Goal: Feedback & Contribution: Submit feedback/report problem

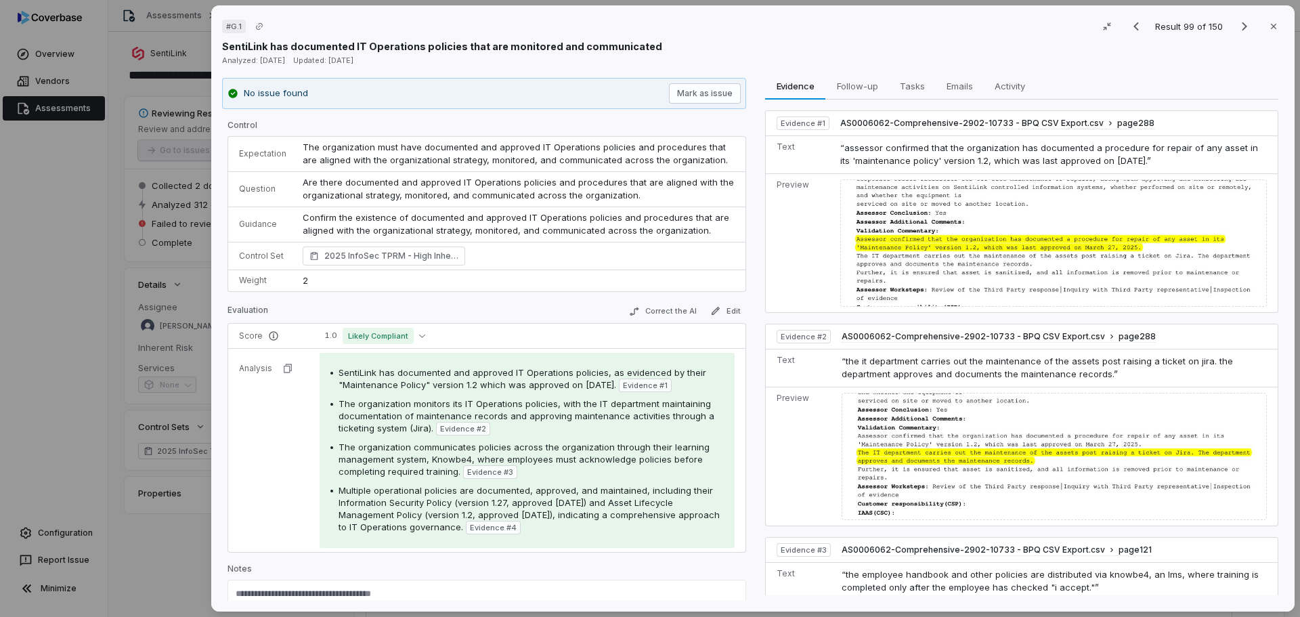
scroll to position [3159, 0]
click at [1237, 28] on icon "Next result" at bounding box center [1245, 26] width 16 height 16
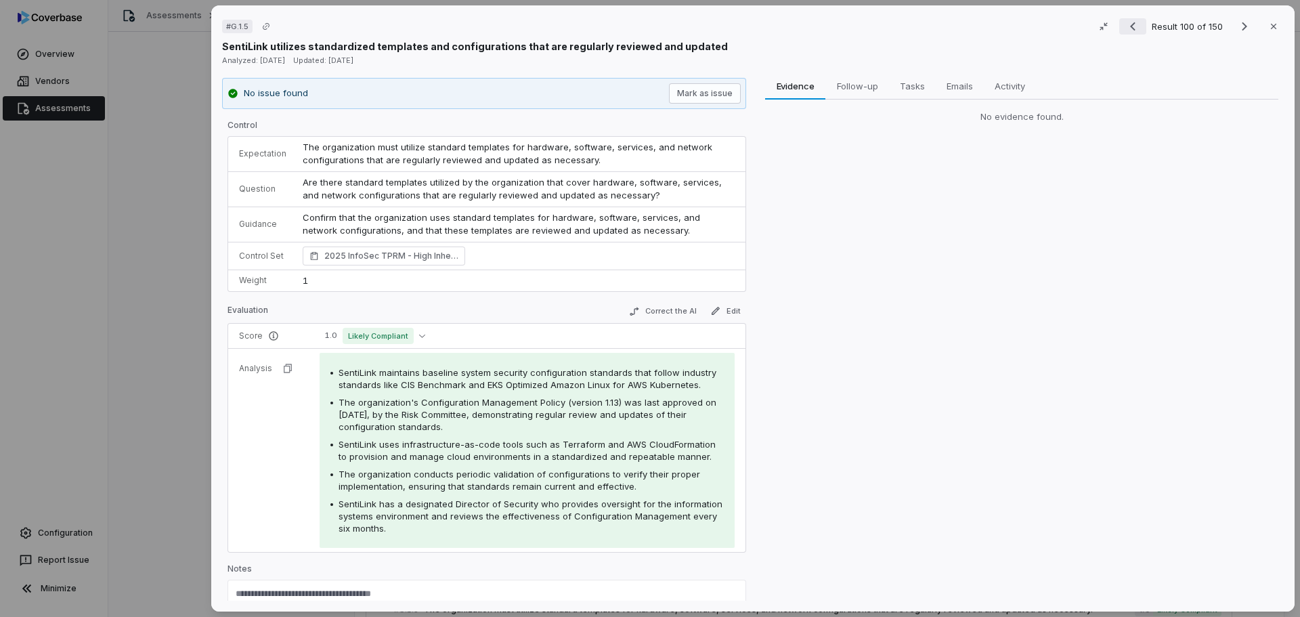
click at [1131, 28] on icon "Previous result" at bounding box center [1133, 26] width 16 height 16
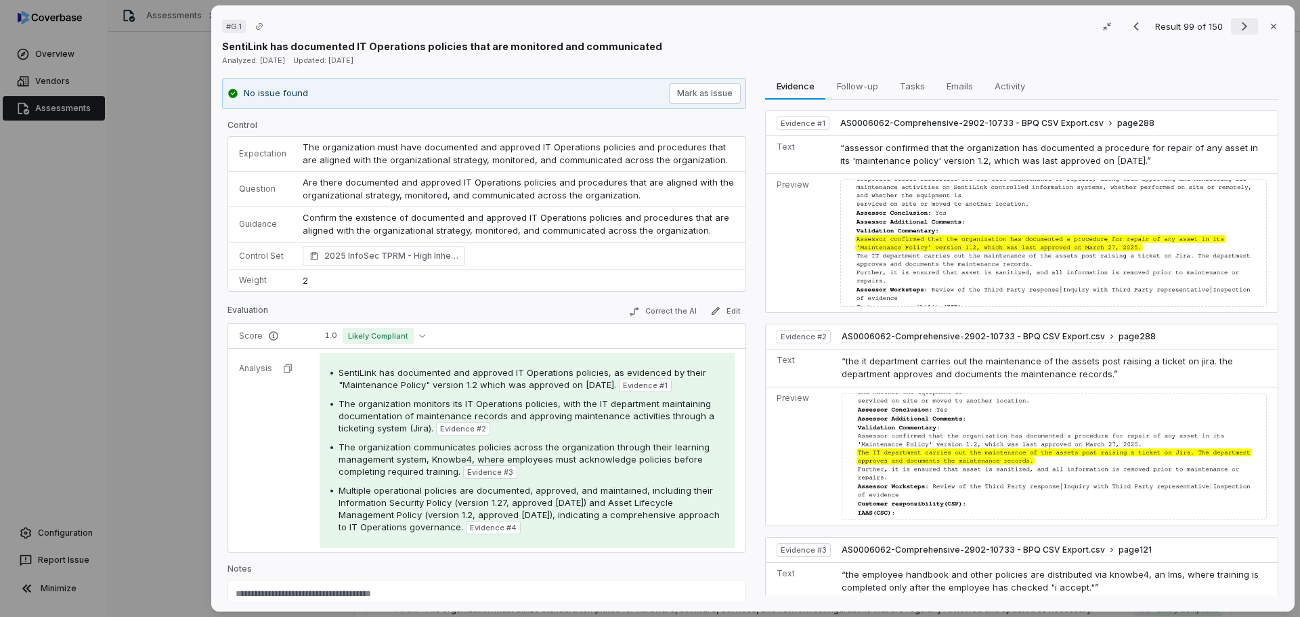
click at [1237, 26] on icon "Next result" at bounding box center [1245, 26] width 16 height 16
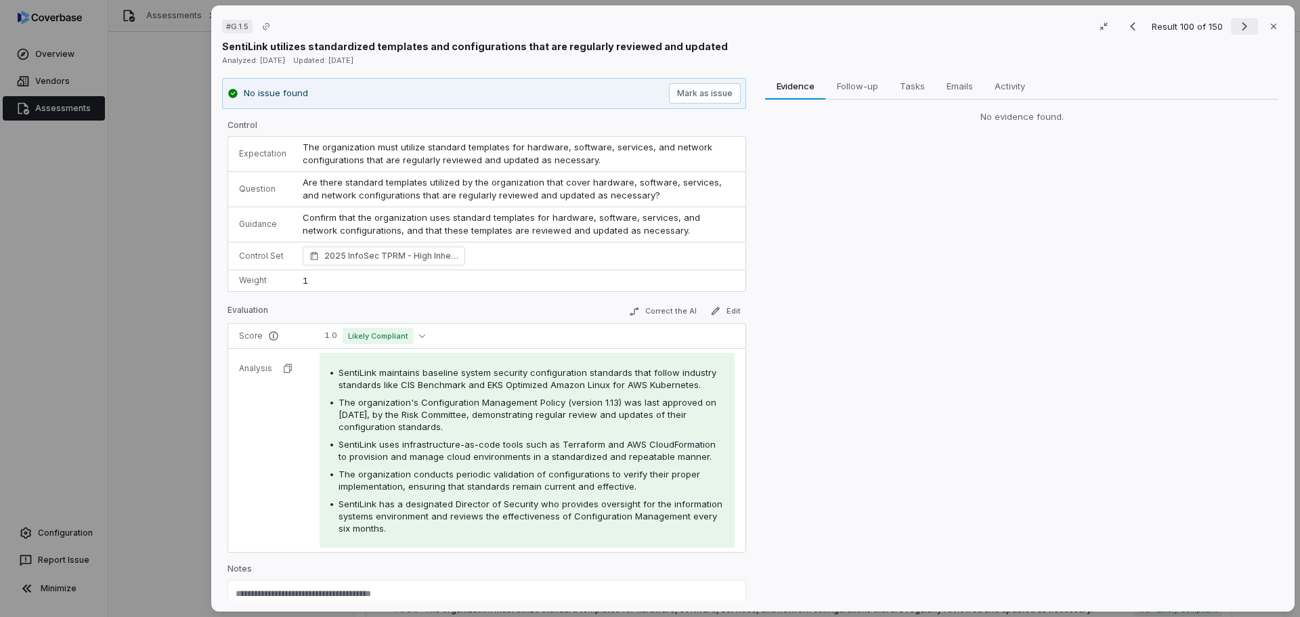
click at [1239, 22] on icon "Next result" at bounding box center [1245, 26] width 16 height 16
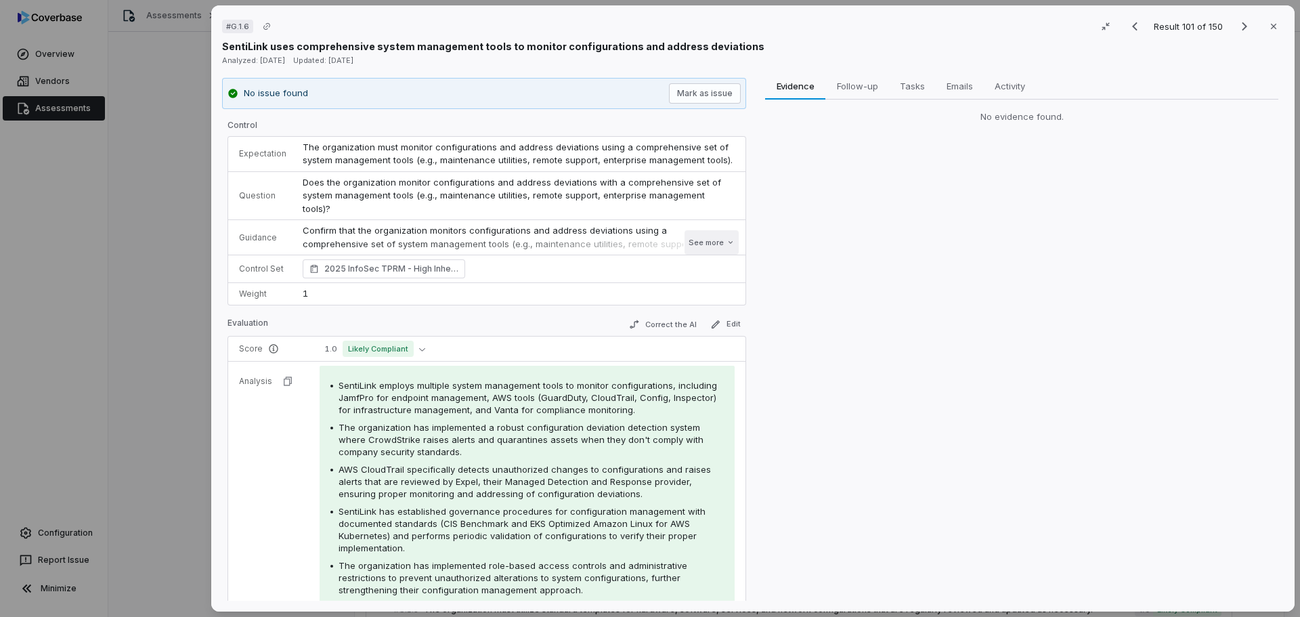
click at [709, 246] on button "See more" at bounding box center [712, 242] width 54 height 24
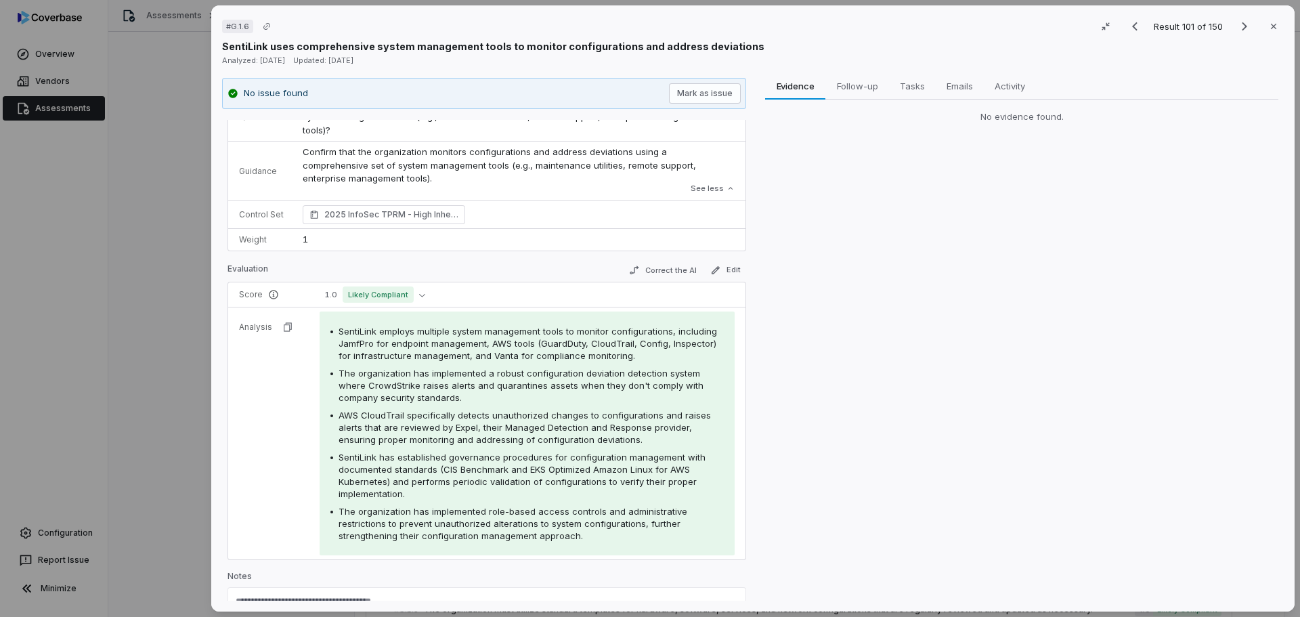
scroll to position [57, 0]
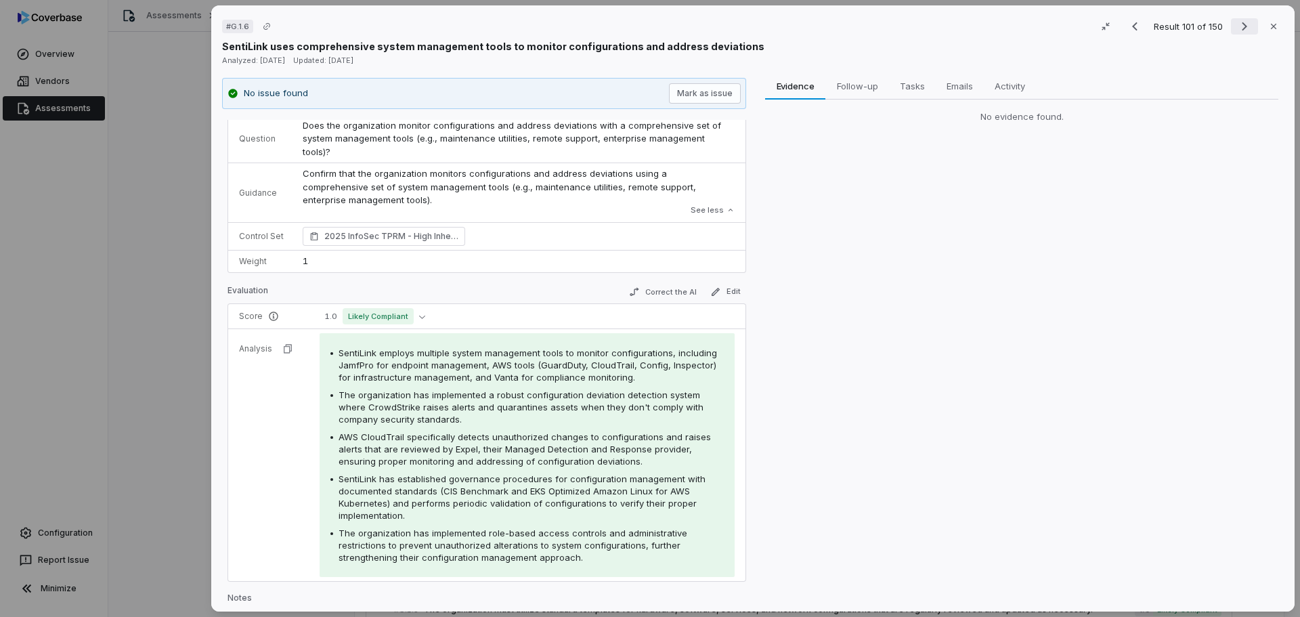
click at [1238, 24] on icon "Next result" at bounding box center [1245, 26] width 16 height 16
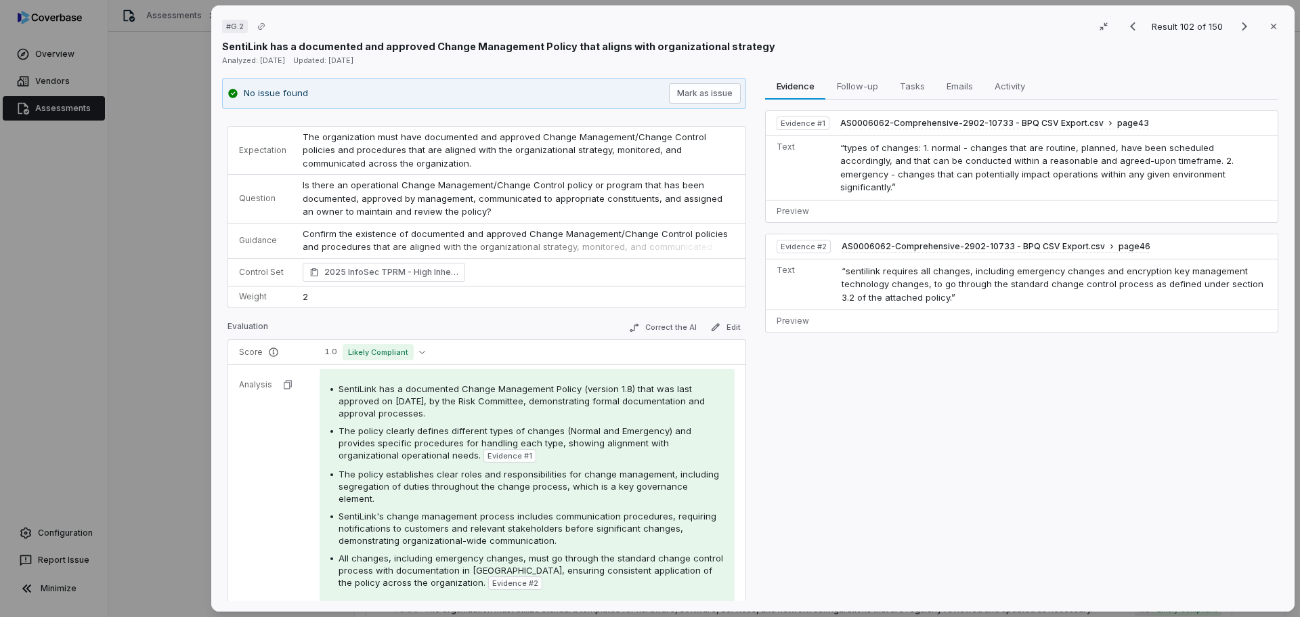
scroll to position [70, 0]
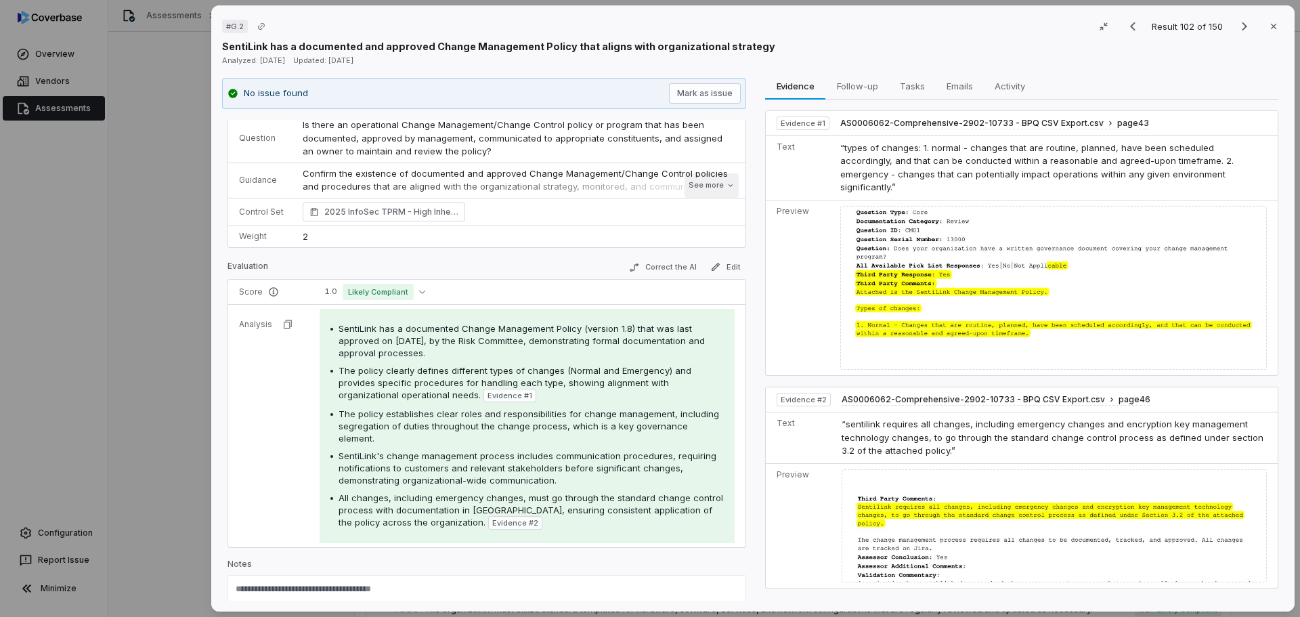
click at [699, 187] on button "See more" at bounding box center [712, 185] width 54 height 24
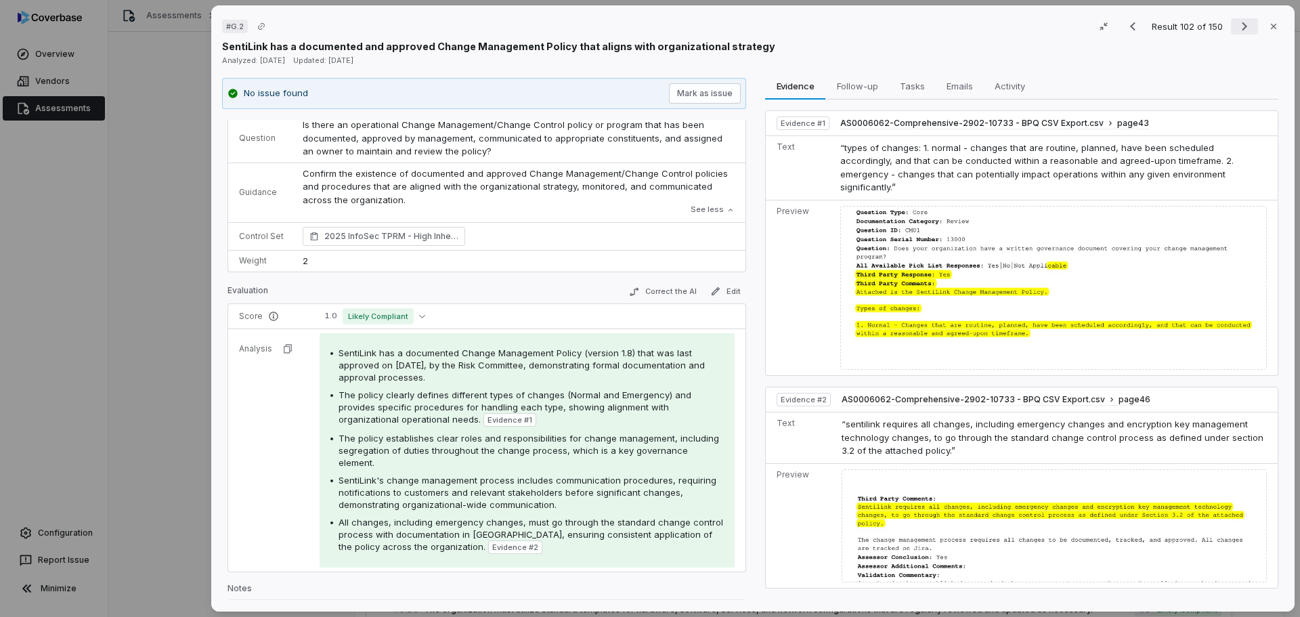
click at [1237, 28] on icon "Next result" at bounding box center [1245, 26] width 16 height 16
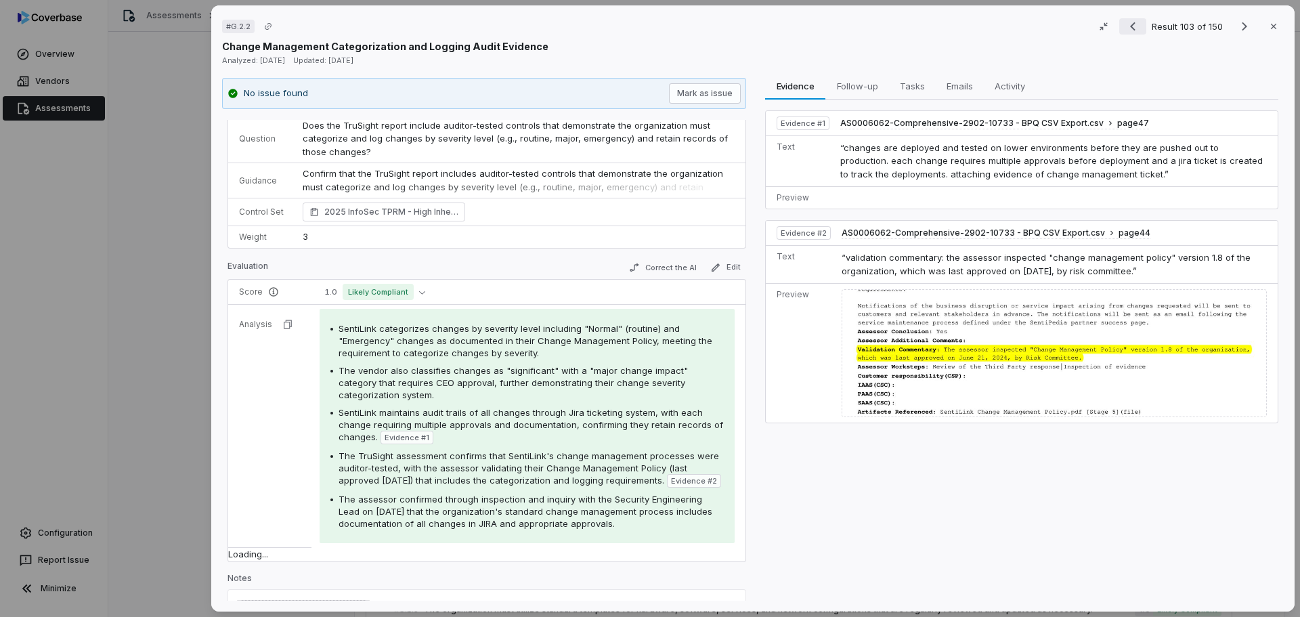
click at [1130, 23] on icon "Previous result" at bounding box center [1133, 26] width 16 height 16
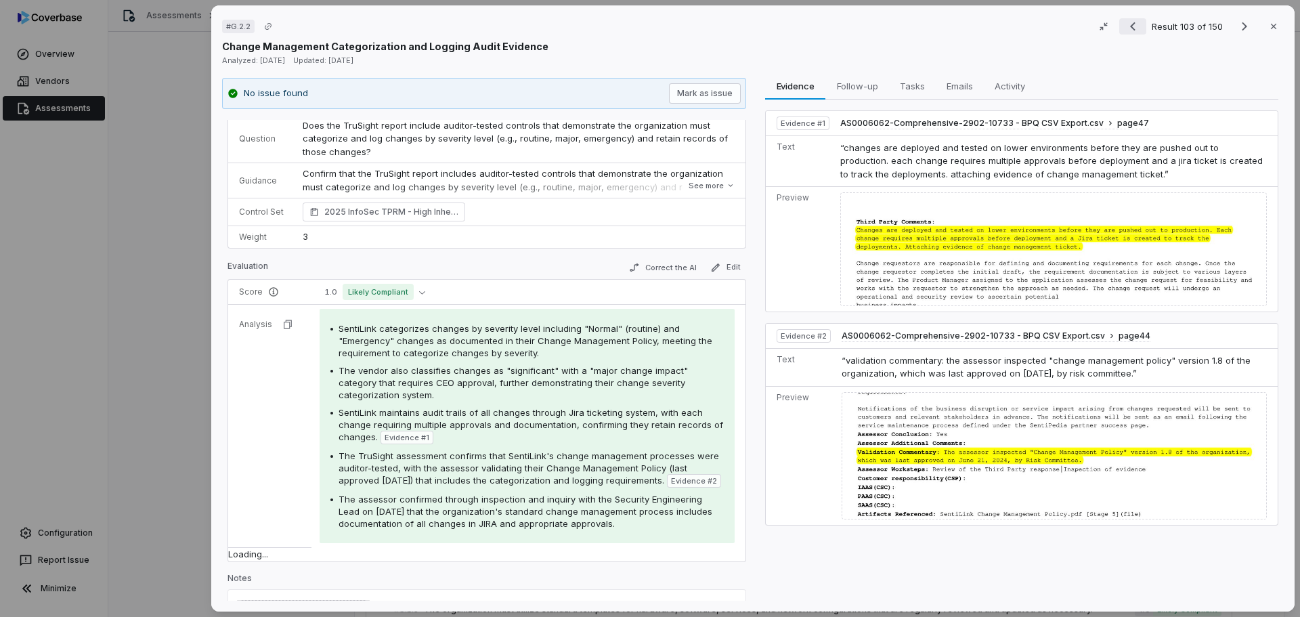
scroll to position [70, 0]
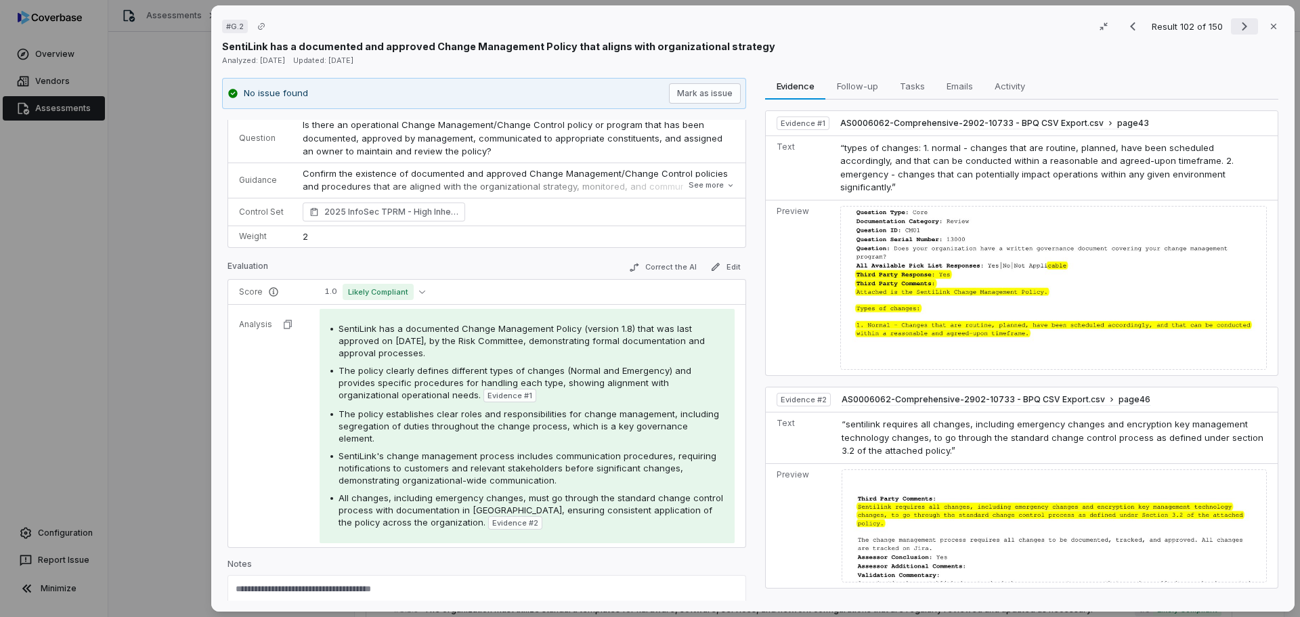
click at [1237, 28] on icon "Next result" at bounding box center [1245, 26] width 16 height 16
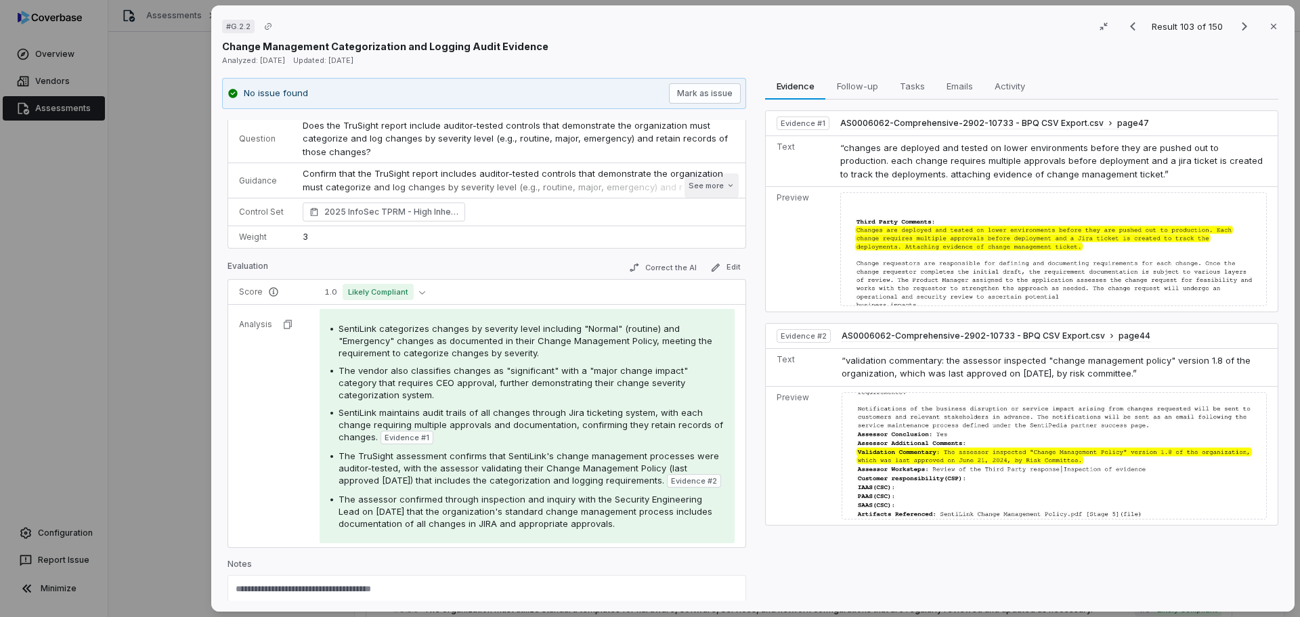
click at [704, 181] on button "See more" at bounding box center [712, 185] width 54 height 24
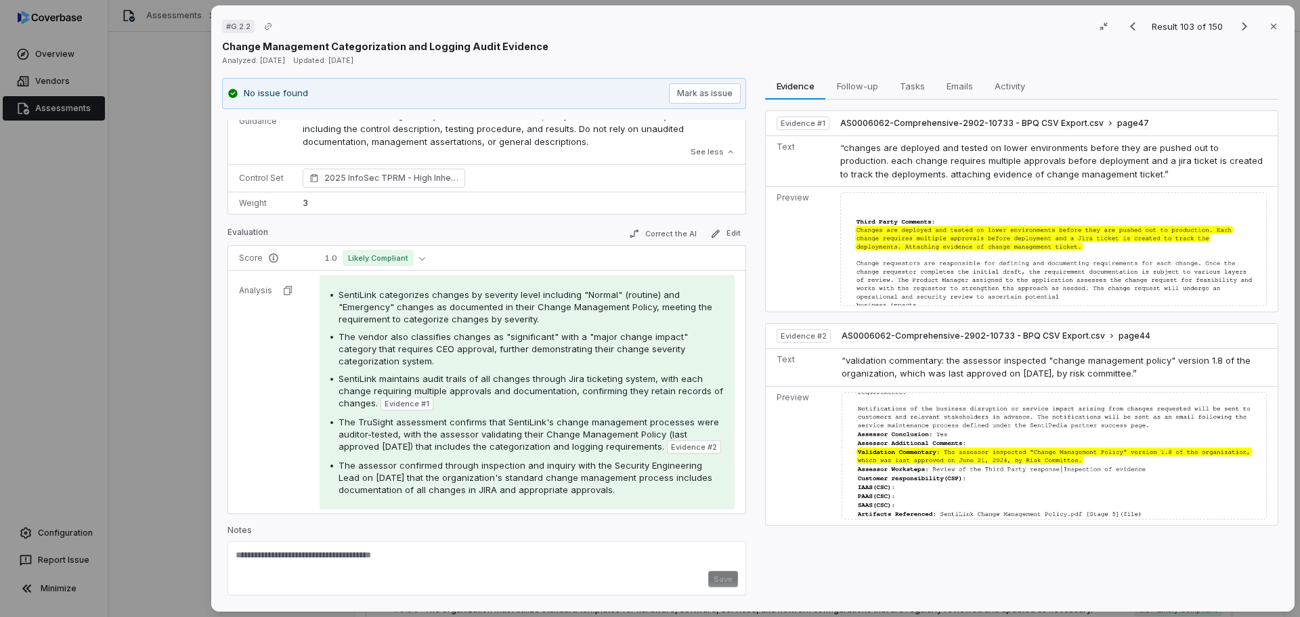
scroll to position [86, 0]
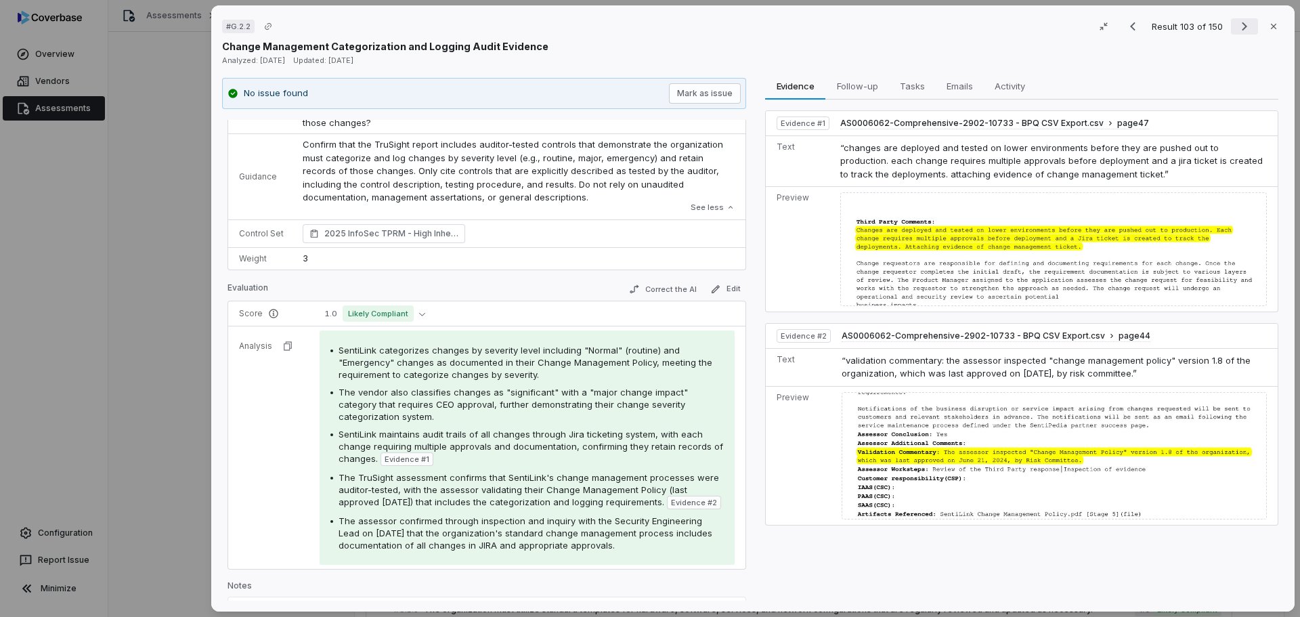
click at [1237, 26] on icon "Next result" at bounding box center [1245, 26] width 16 height 16
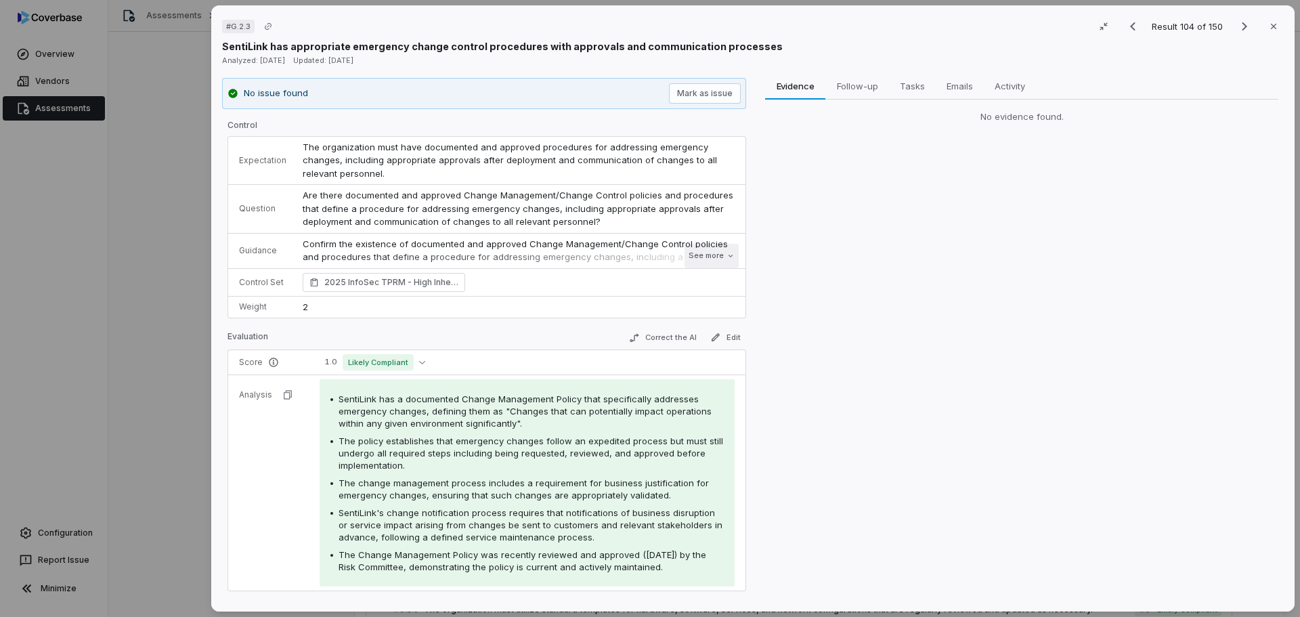
click at [697, 253] on button "See more" at bounding box center [712, 256] width 54 height 24
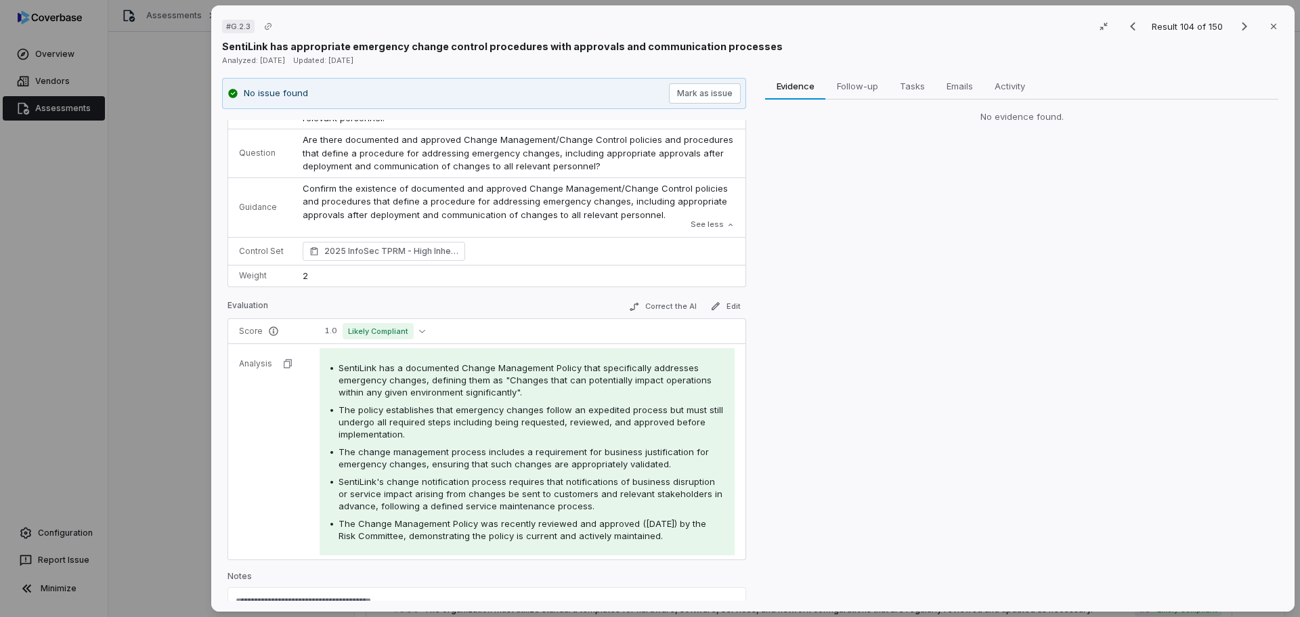
scroll to position [101, 0]
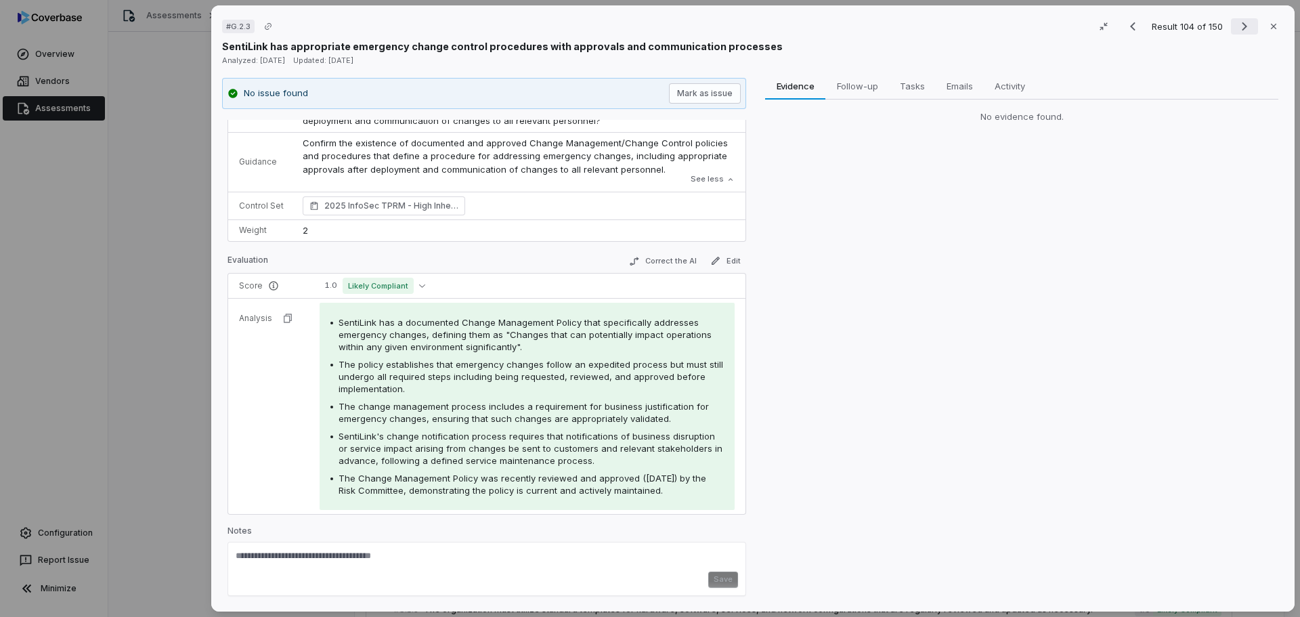
click at [1242, 26] on icon "Next result" at bounding box center [1244, 26] width 5 height 9
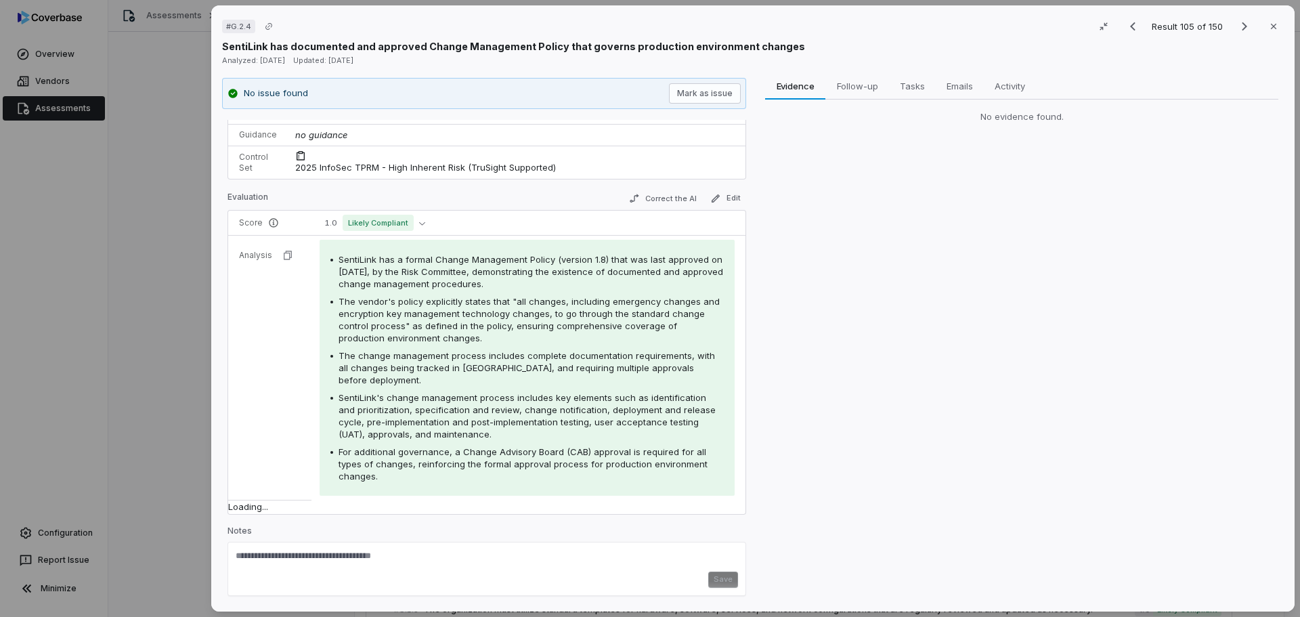
scroll to position [87, 0]
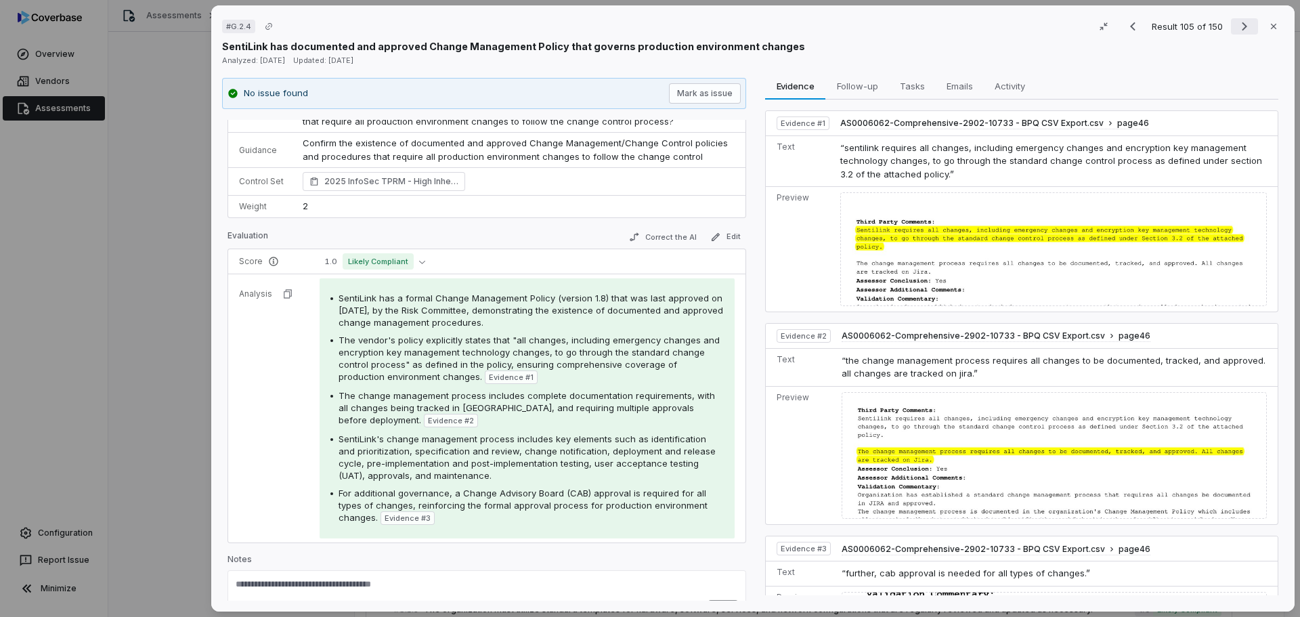
click at [1238, 26] on icon "Next result" at bounding box center [1245, 26] width 16 height 16
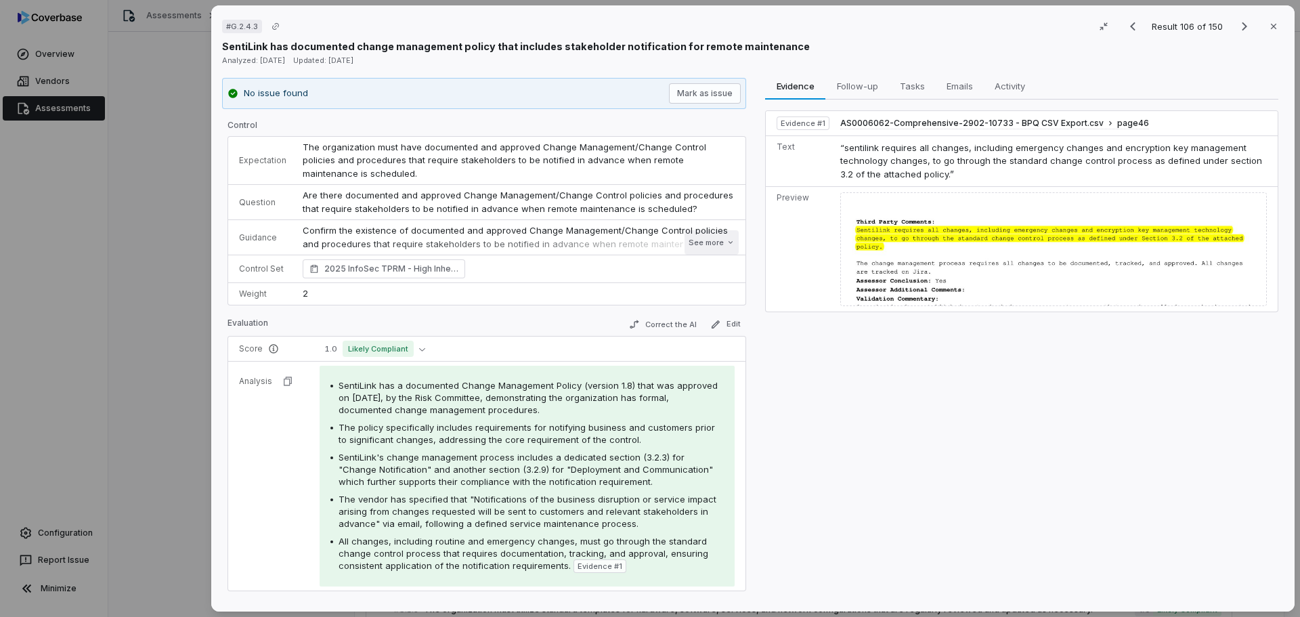
click at [700, 238] on button "See more" at bounding box center [712, 242] width 54 height 24
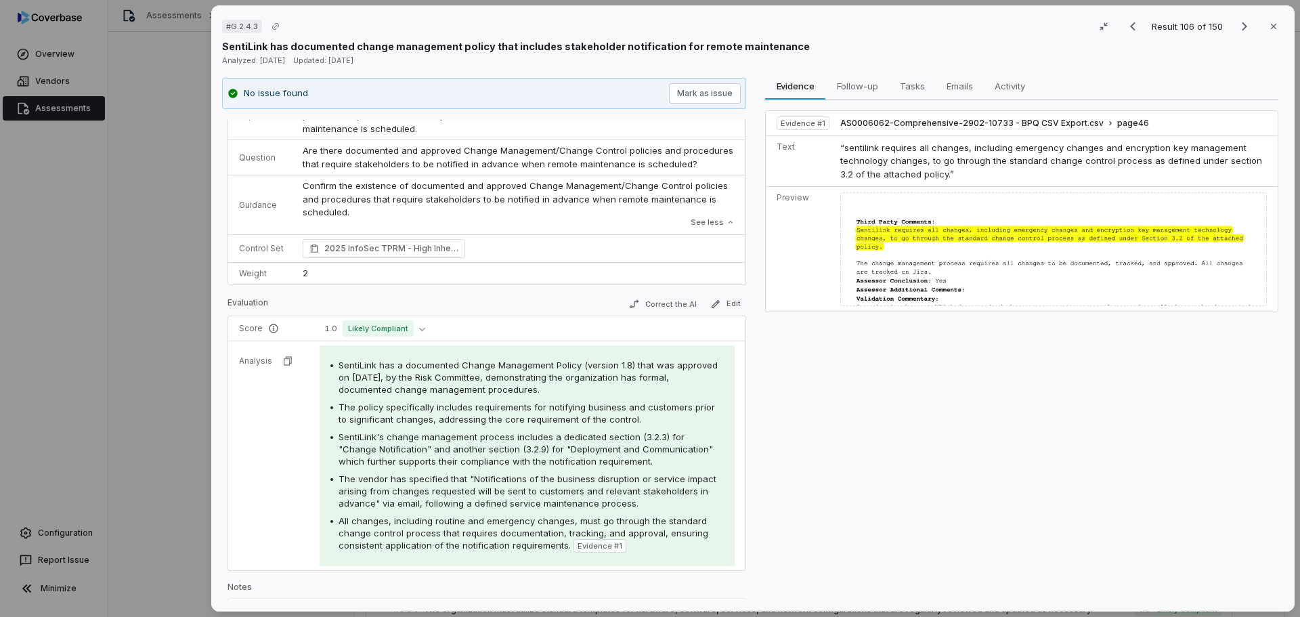
scroll to position [68, 0]
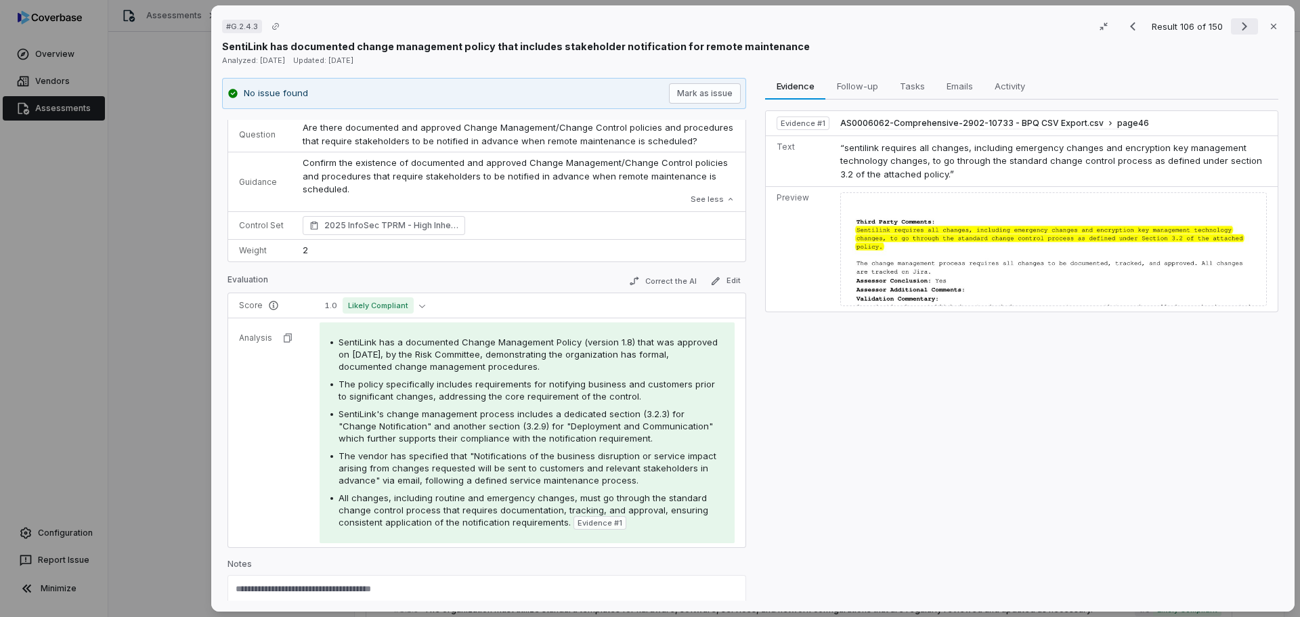
click at [1240, 25] on icon "Next result" at bounding box center [1245, 26] width 16 height 16
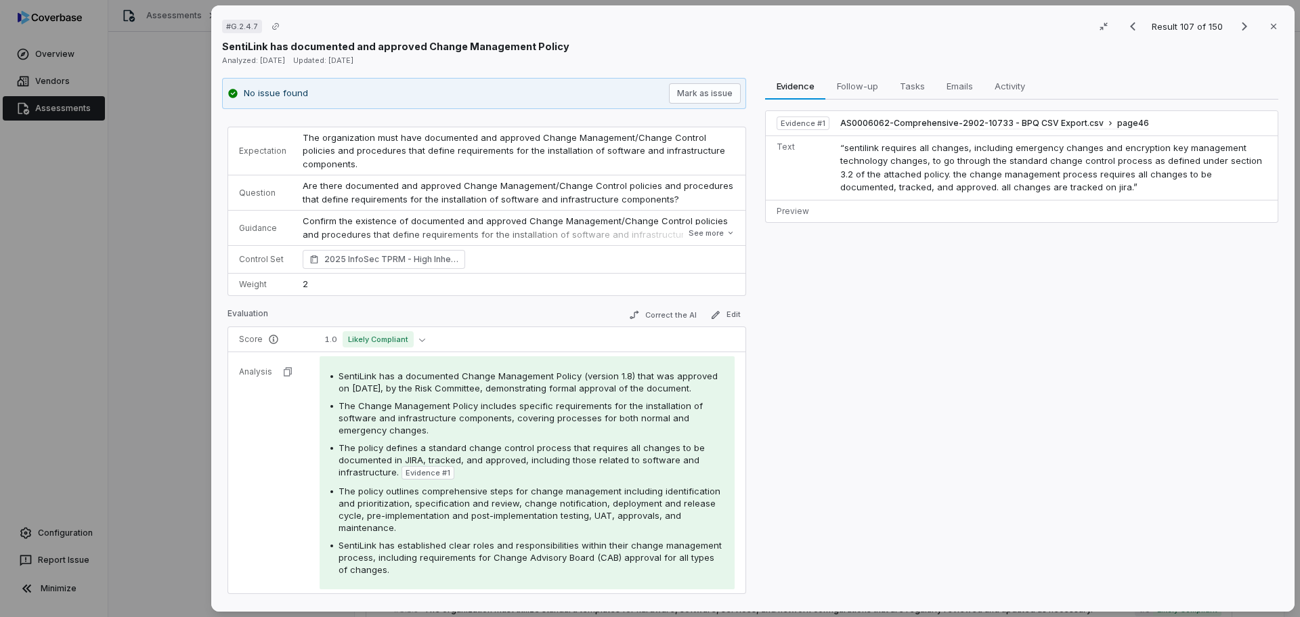
scroll to position [68, 0]
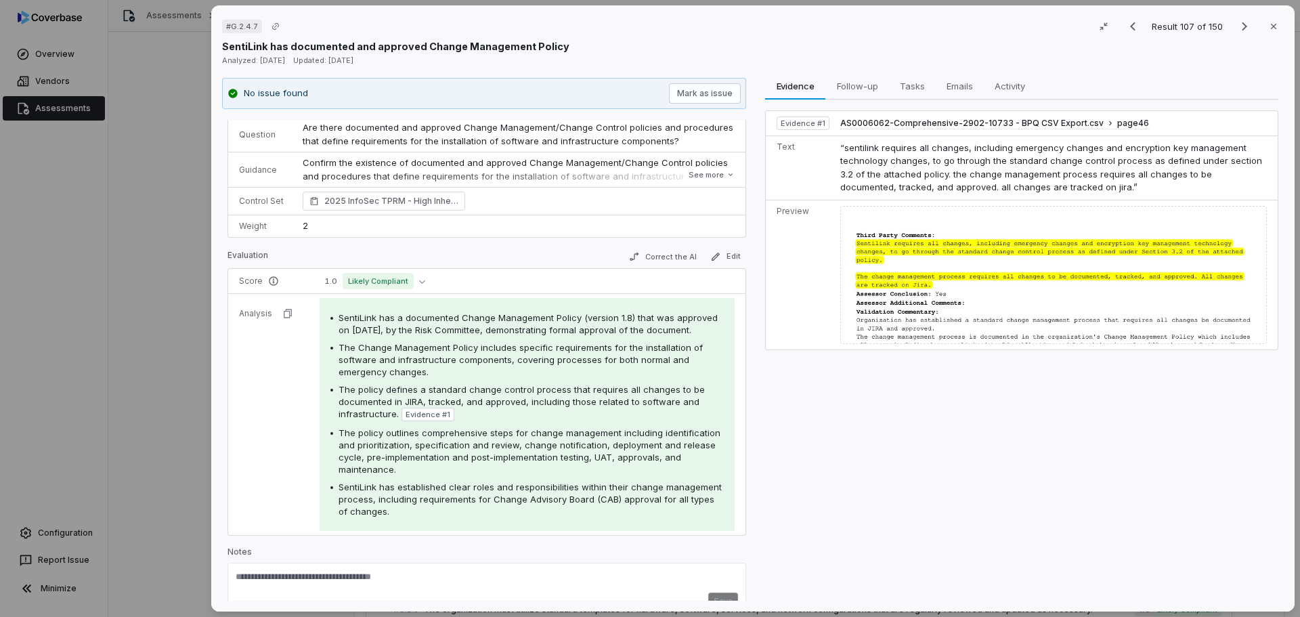
click at [696, 174] on button "See more" at bounding box center [712, 175] width 54 height 24
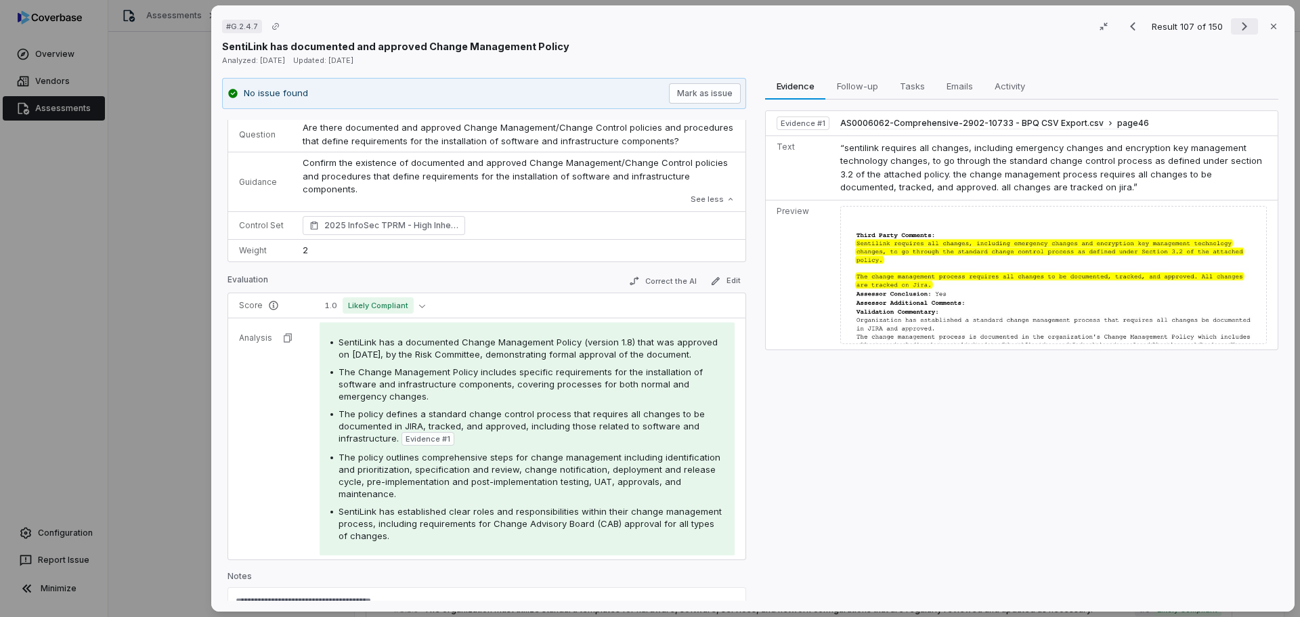
click at [1237, 27] on icon "Next result" at bounding box center [1245, 26] width 16 height 16
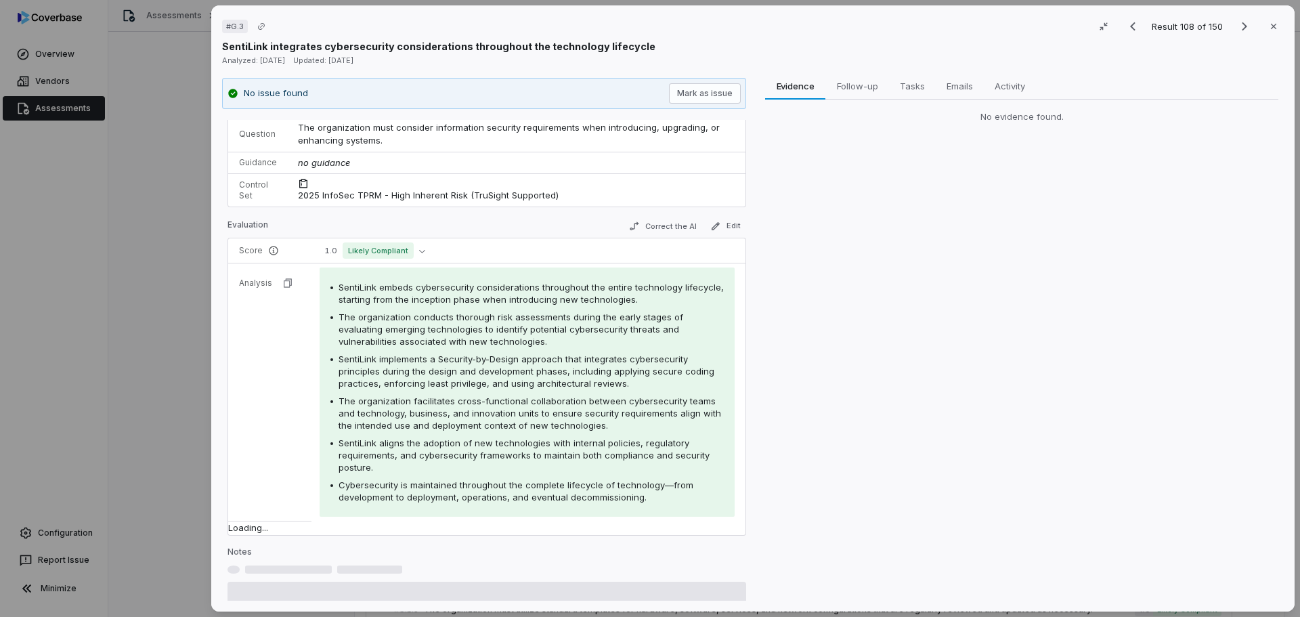
scroll to position [55, 0]
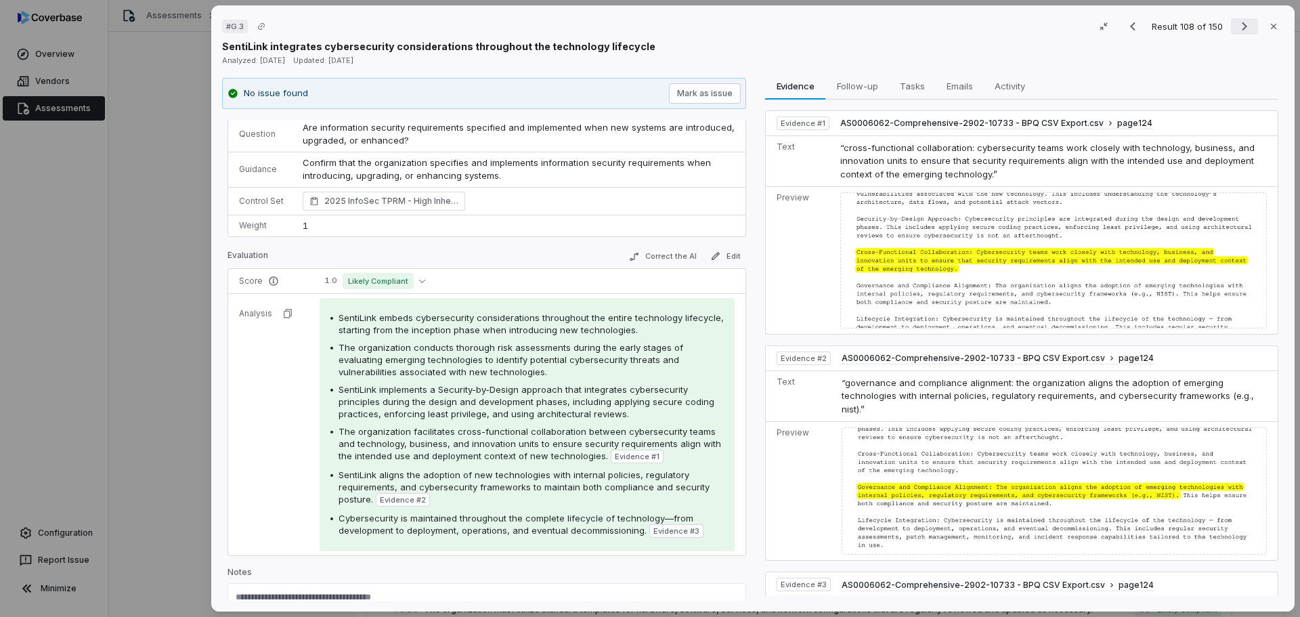
click at [1237, 24] on icon "Next result" at bounding box center [1245, 26] width 16 height 16
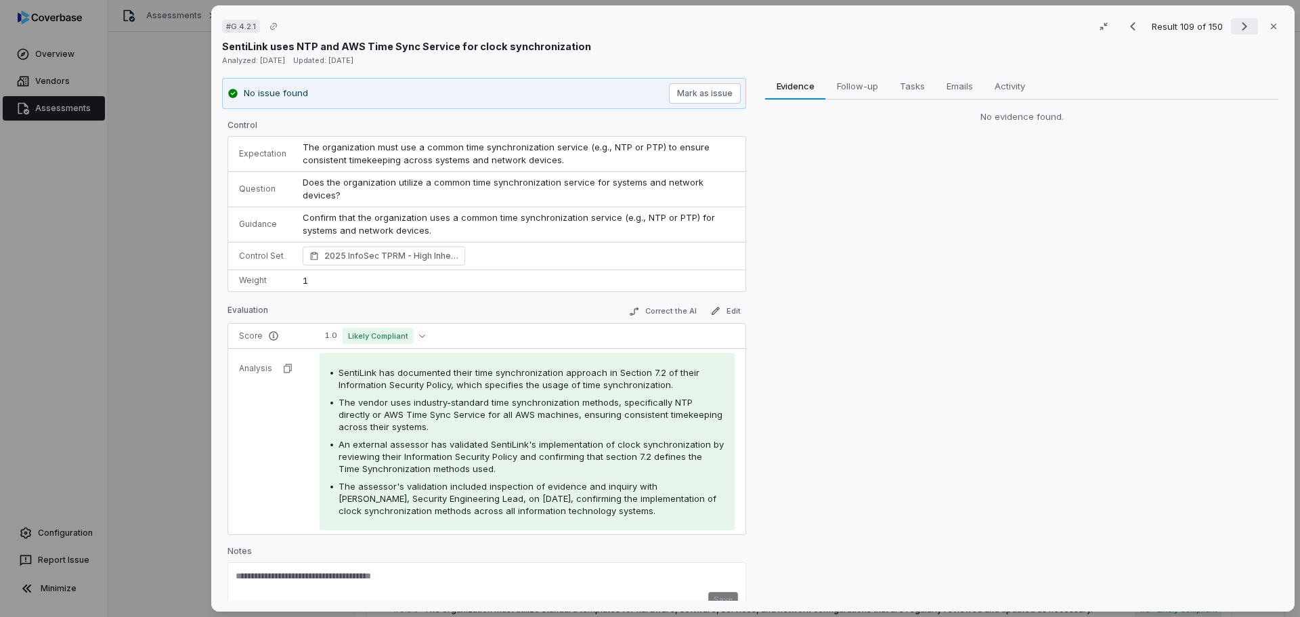
click at [1238, 23] on icon "Next result" at bounding box center [1245, 26] width 16 height 16
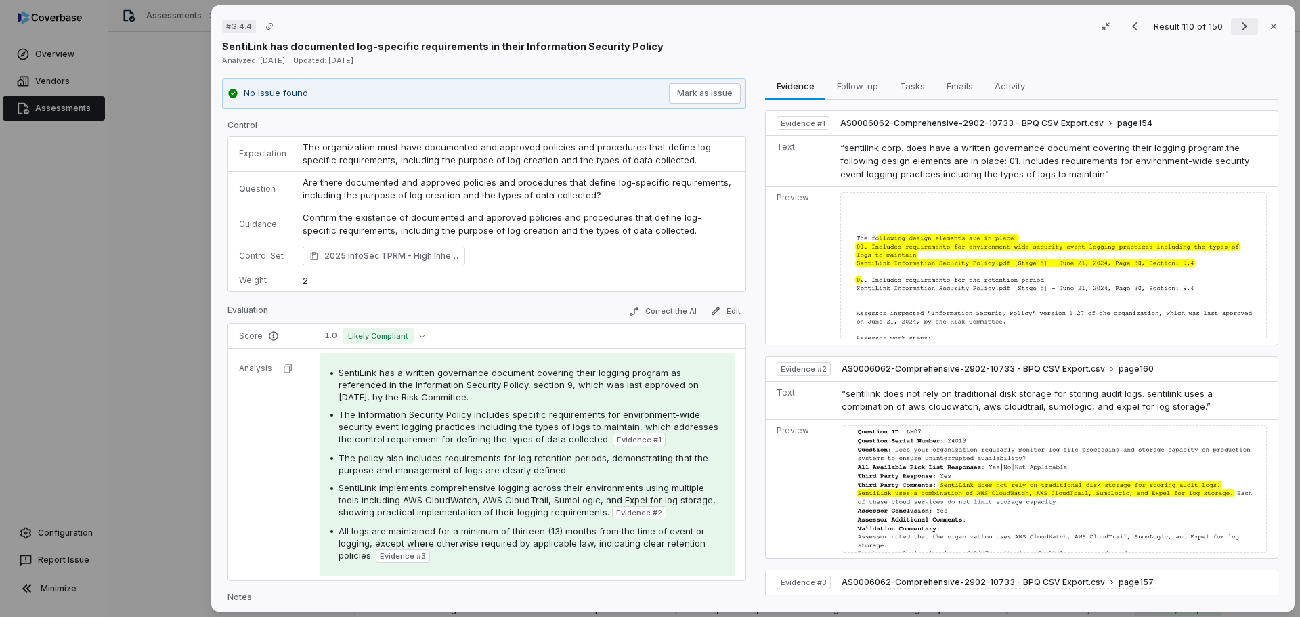
click at [1237, 27] on icon "Next result" at bounding box center [1245, 26] width 16 height 16
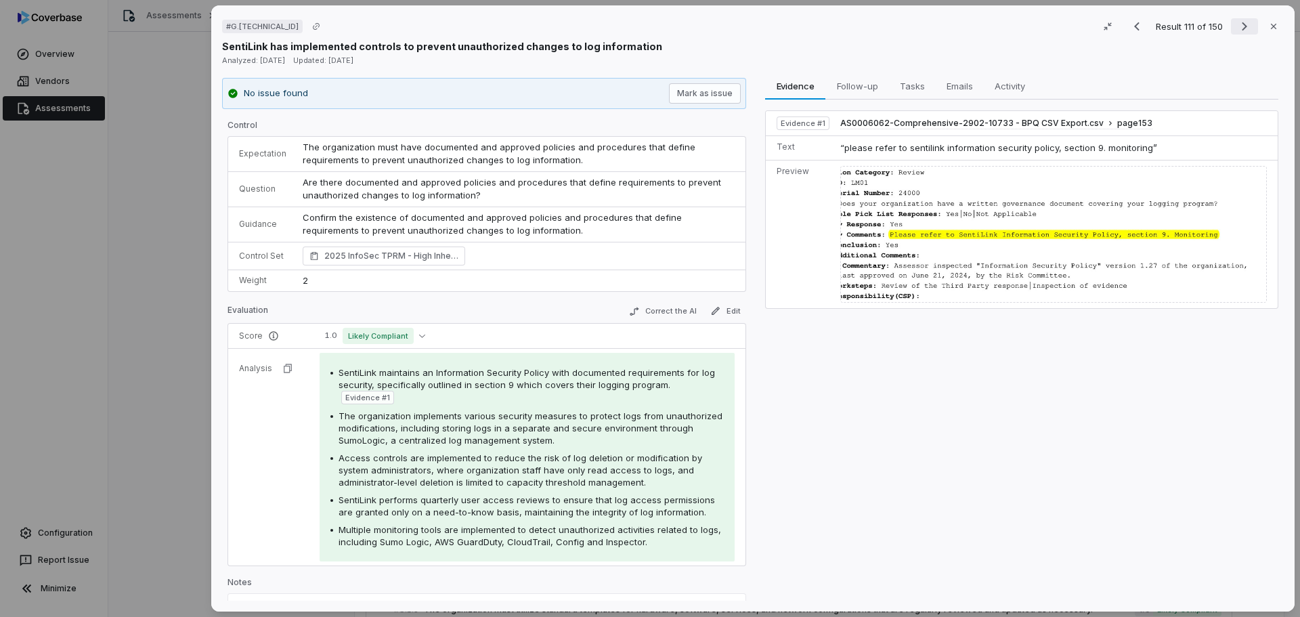
click at [1237, 26] on icon "Next result" at bounding box center [1245, 26] width 16 height 16
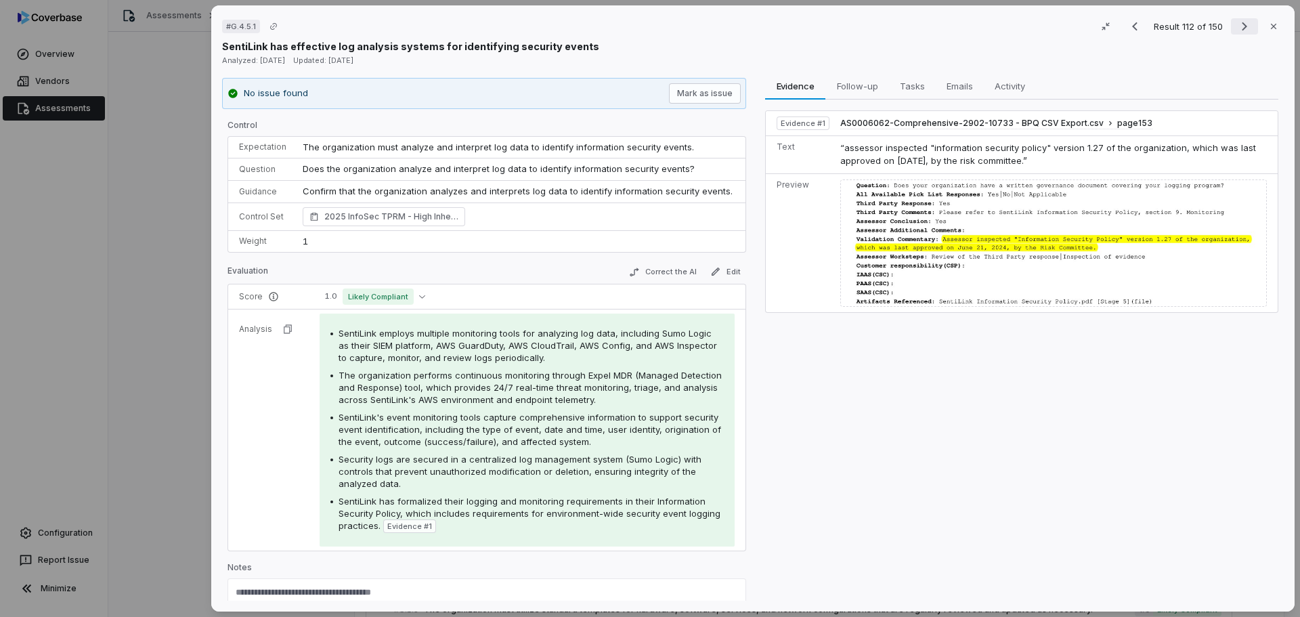
click at [1242, 23] on icon "Next result" at bounding box center [1244, 26] width 5 height 9
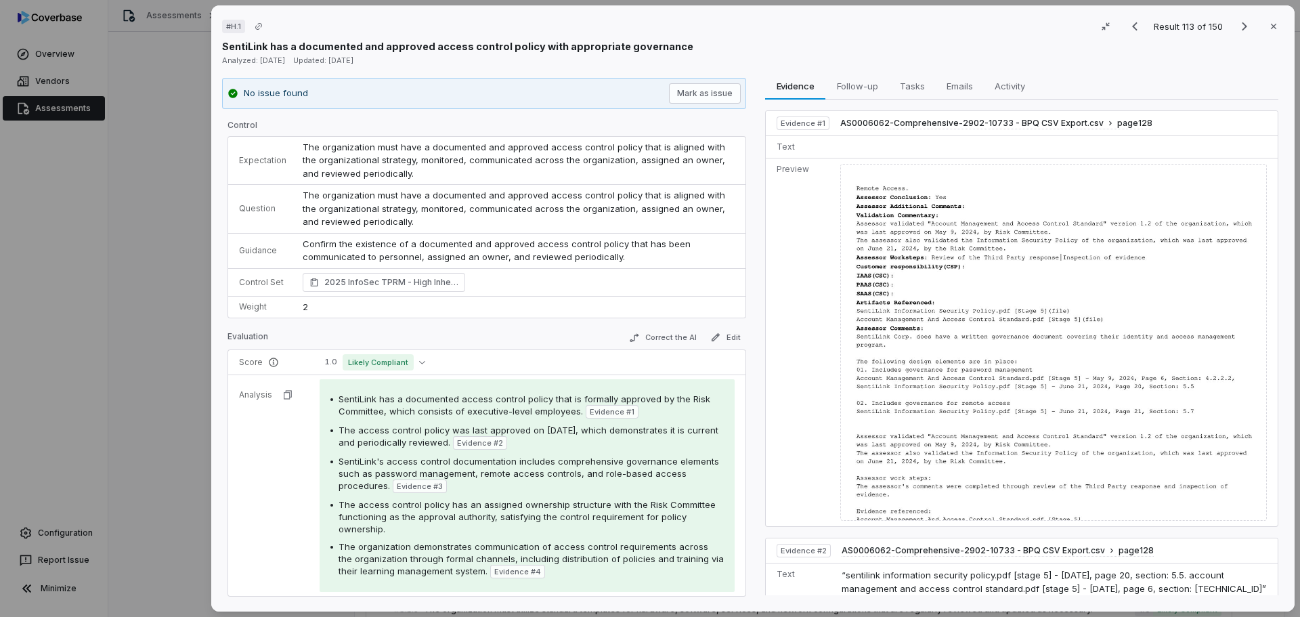
scroll to position [68, 0]
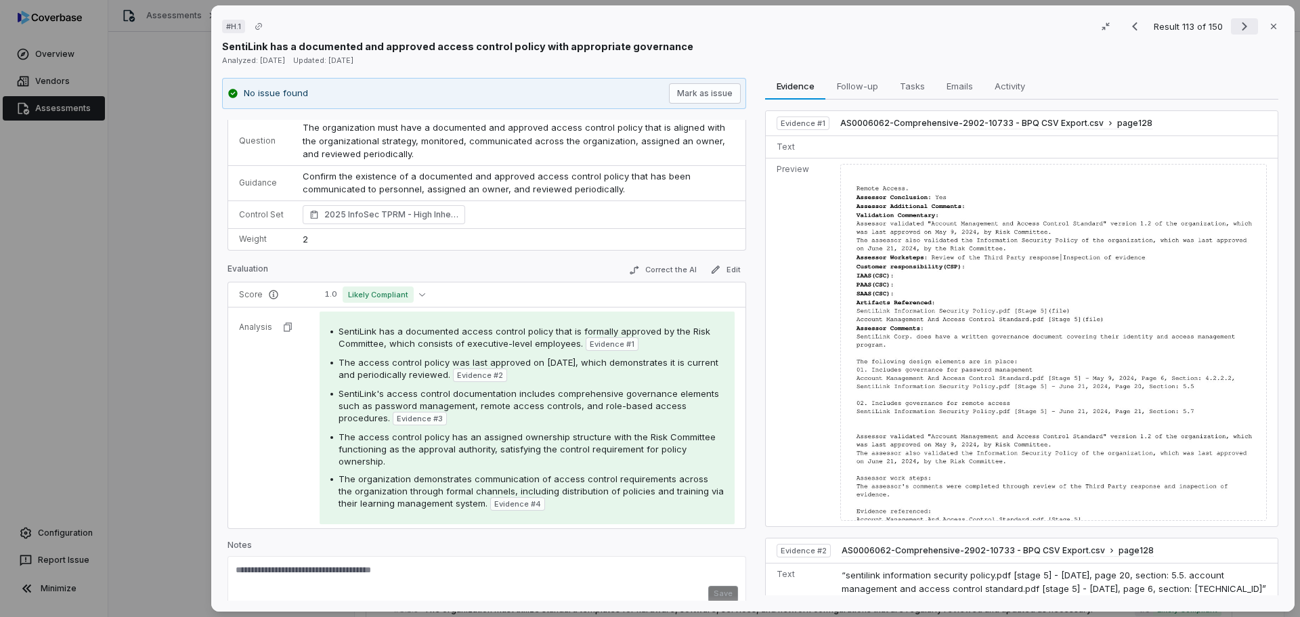
click at [1237, 24] on icon "Next result" at bounding box center [1245, 26] width 16 height 16
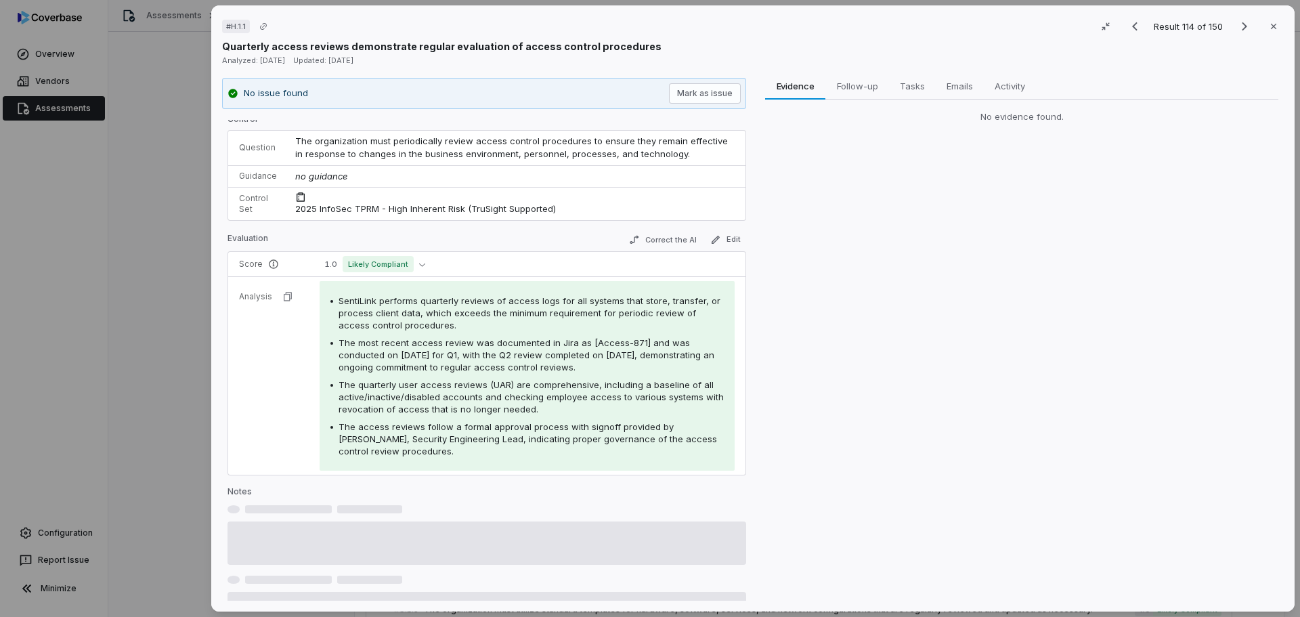
scroll to position [33, 0]
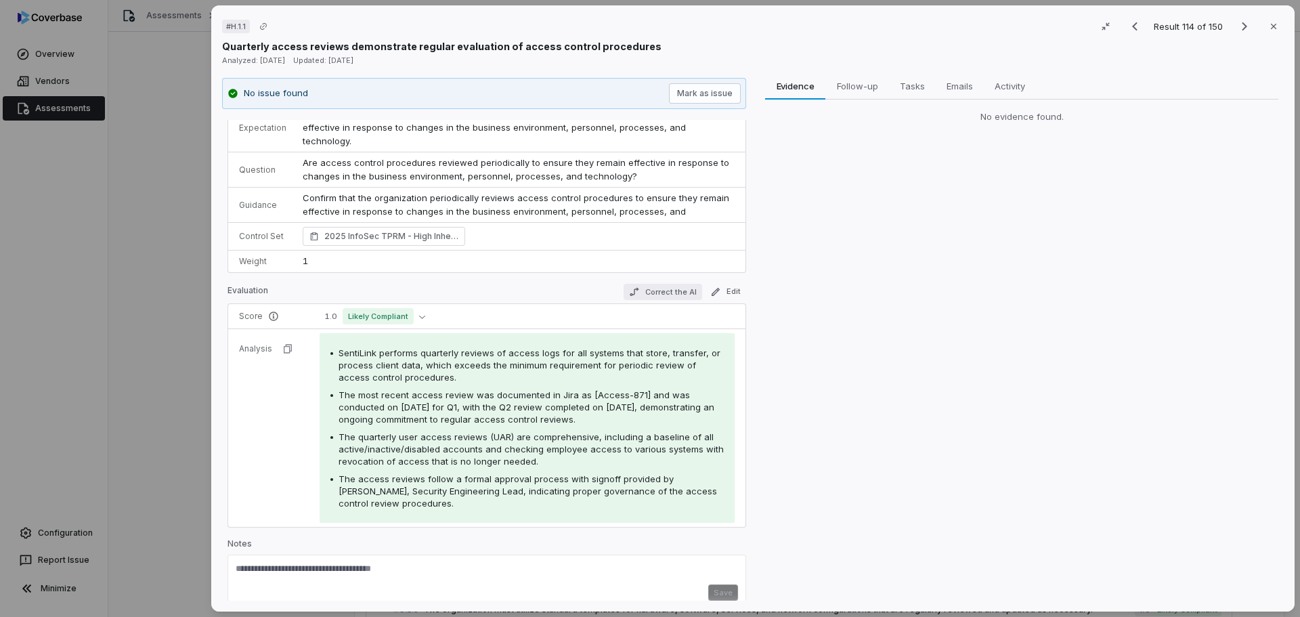
click at [640, 284] on button "Correct the AI" at bounding box center [663, 292] width 79 height 16
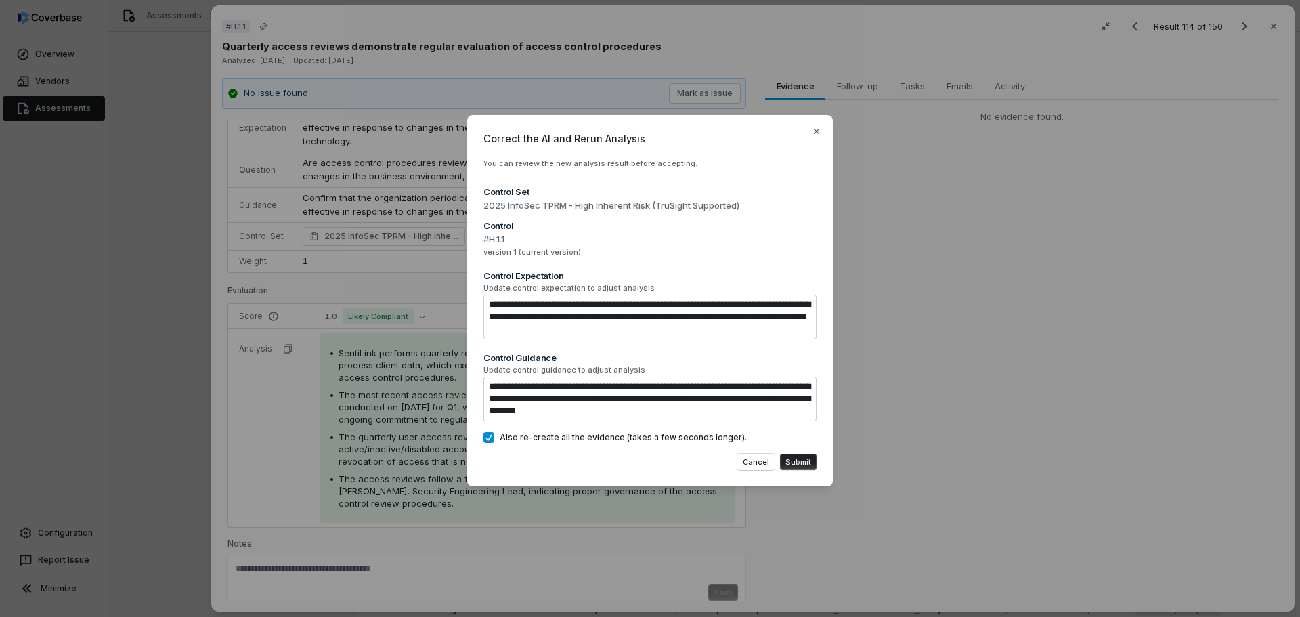
click at [803, 461] on button "Submit" at bounding box center [798, 462] width 37 height 16
type textarea "*"
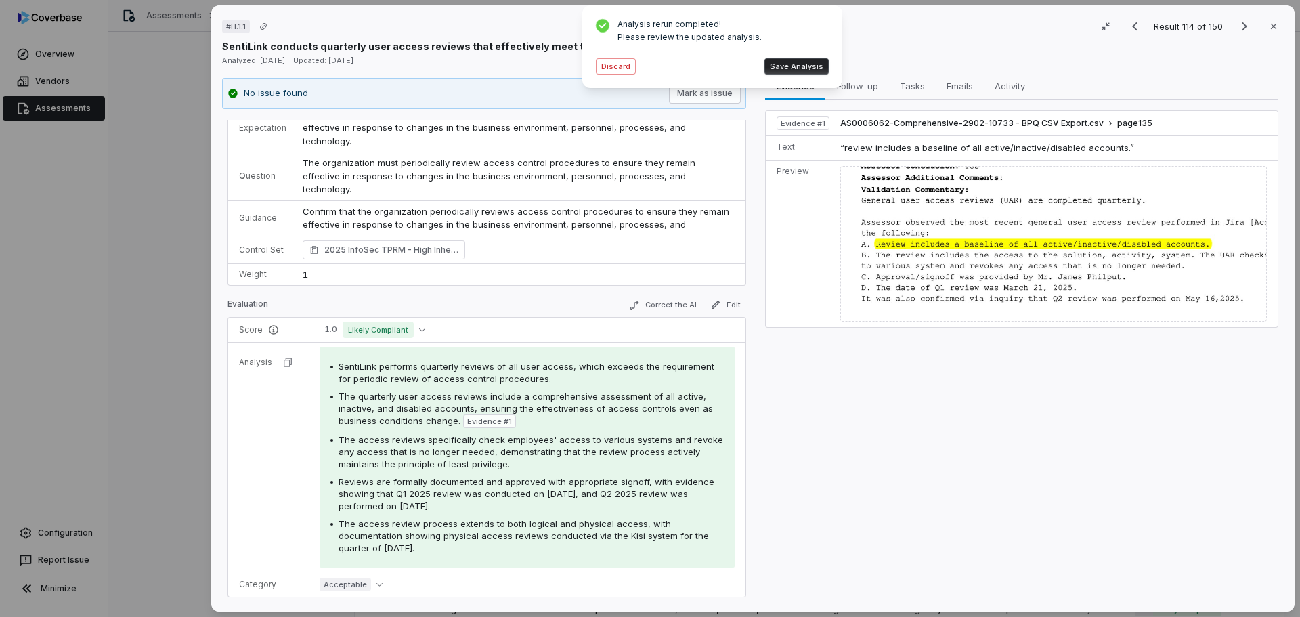
click at [799, 64] on button "Save Analysis" at bounding box center [797, 66] width 64 height 16
click at [1237, 26] on icon "Next result" at bounding box center [1245, 26] width 16 height 16
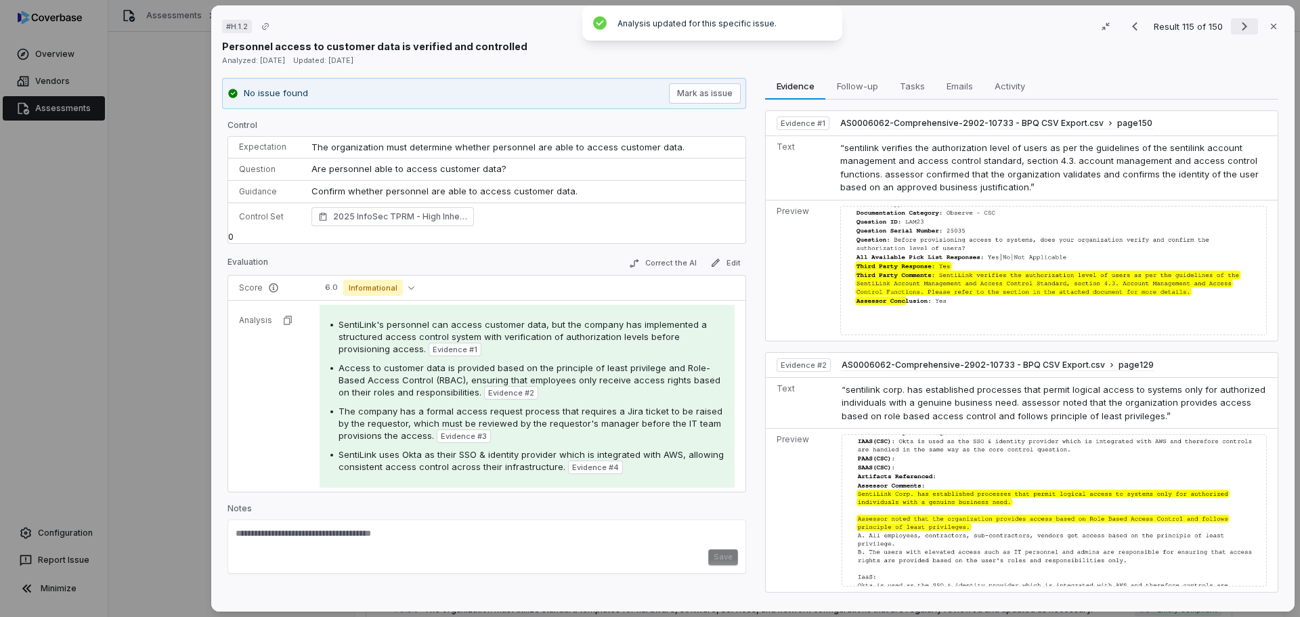
click at [1237, 26] on icon "Next result" at bounding box center [1245, 26] width 16 height 16
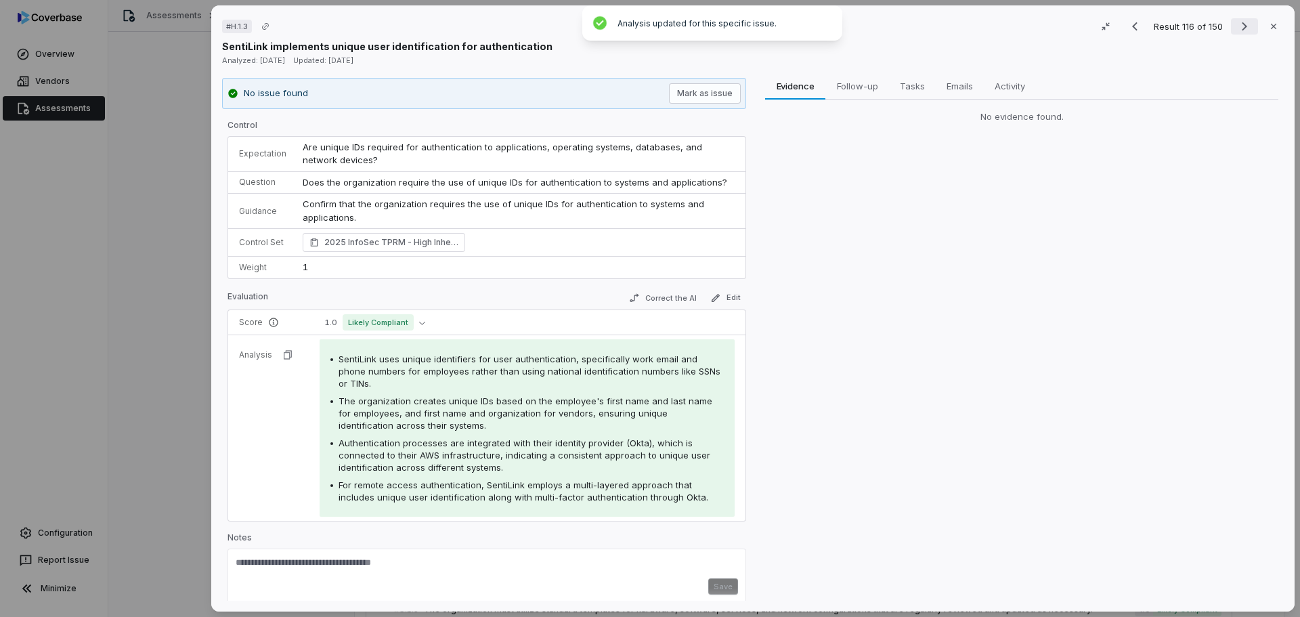
click at [1237, 27] on icon "Next result" at bounding box center [1245, 26] width 16 height 16
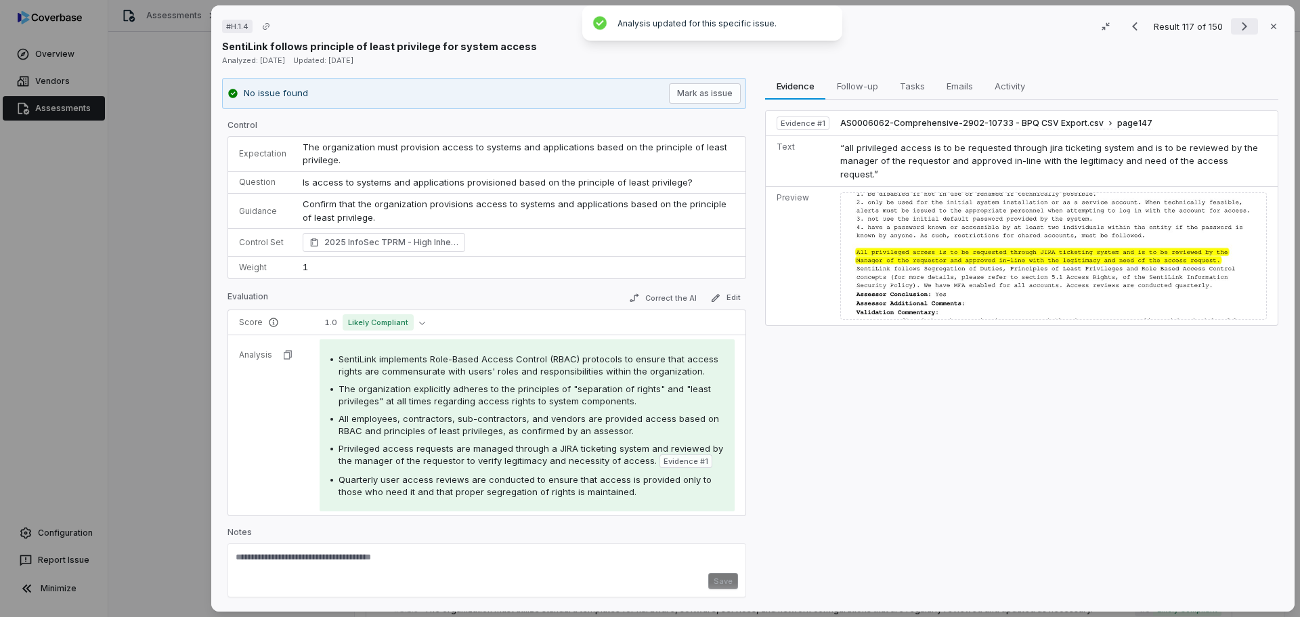
click at [1237, 28] on icon "Next result" at bounding box center [1245, 26] width 16 height 16
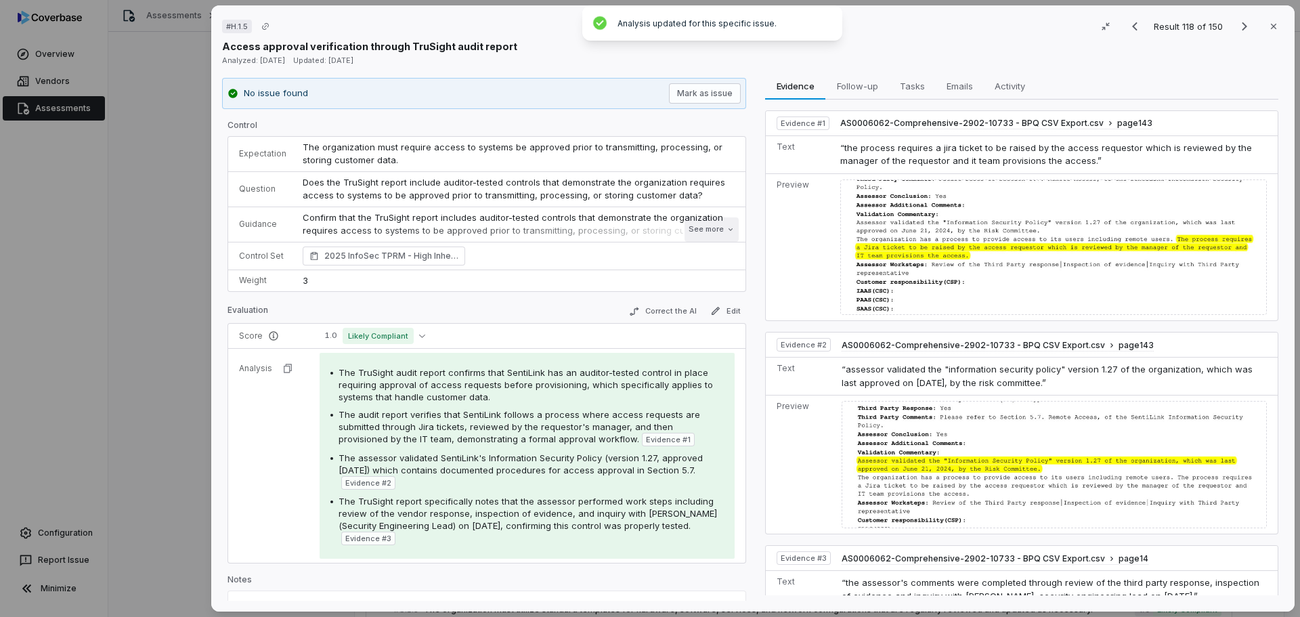
click at [688, 230] on button "See more" at bounding box center [712, 229] width 54 height 24
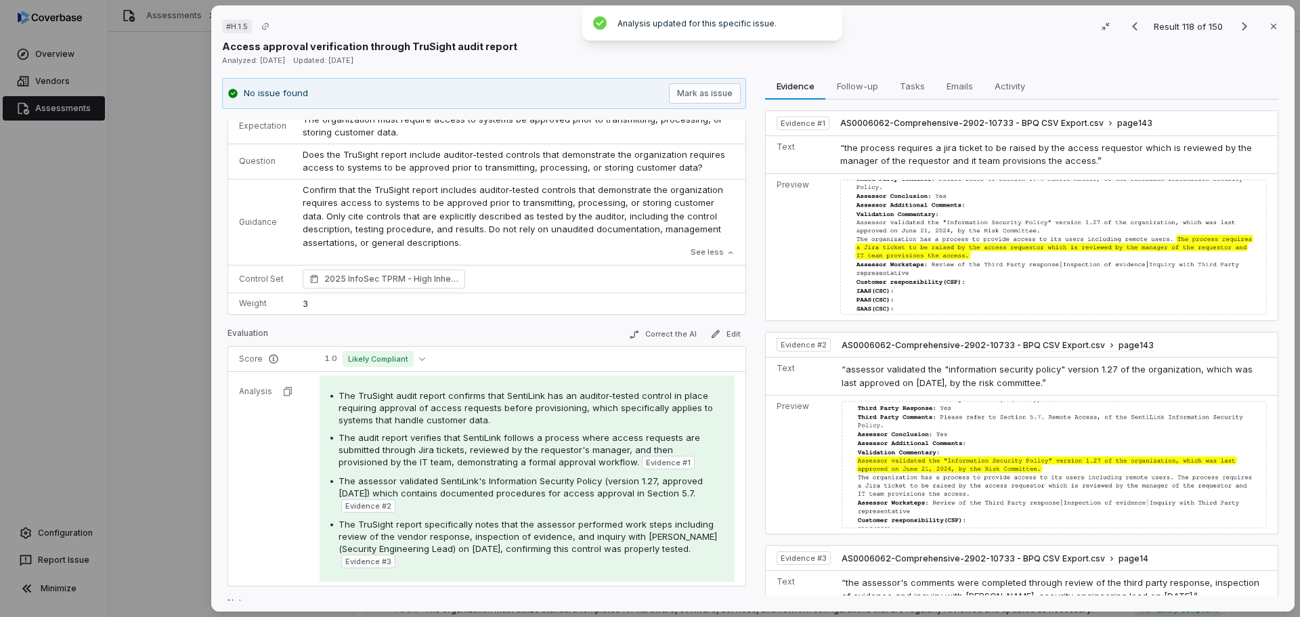
scroll to position [68, 0]
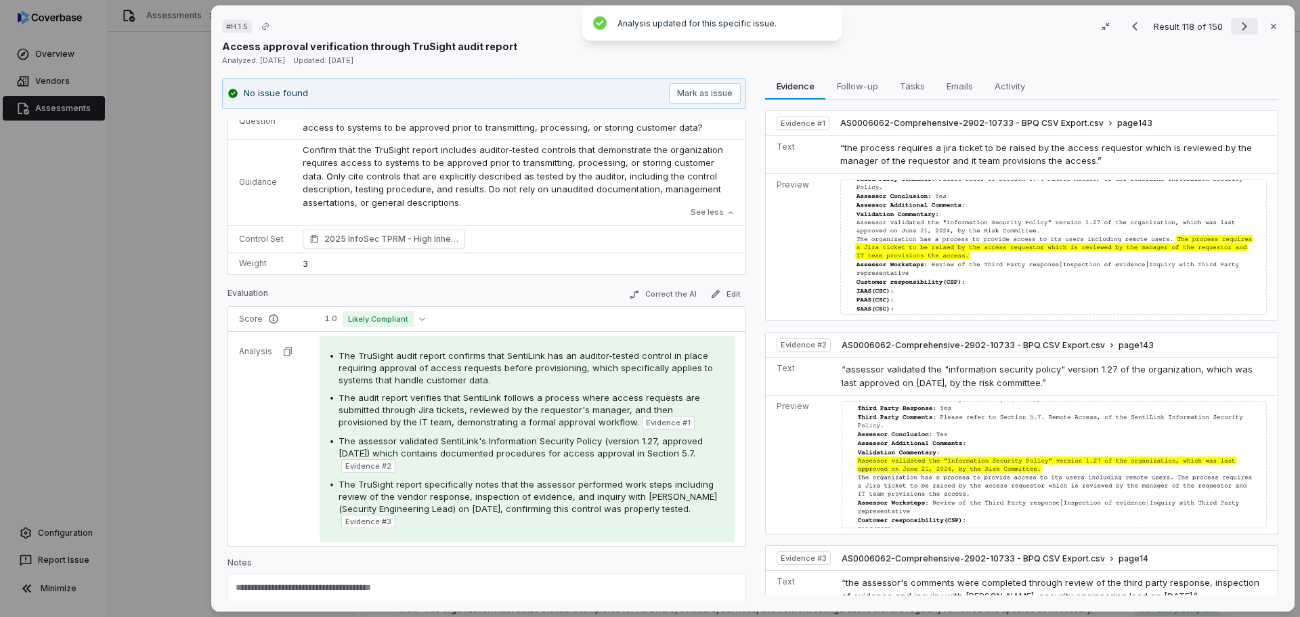
click at [1237, 24] on icon "Next result" at bounding box center [1245, 26] width 16 height 16
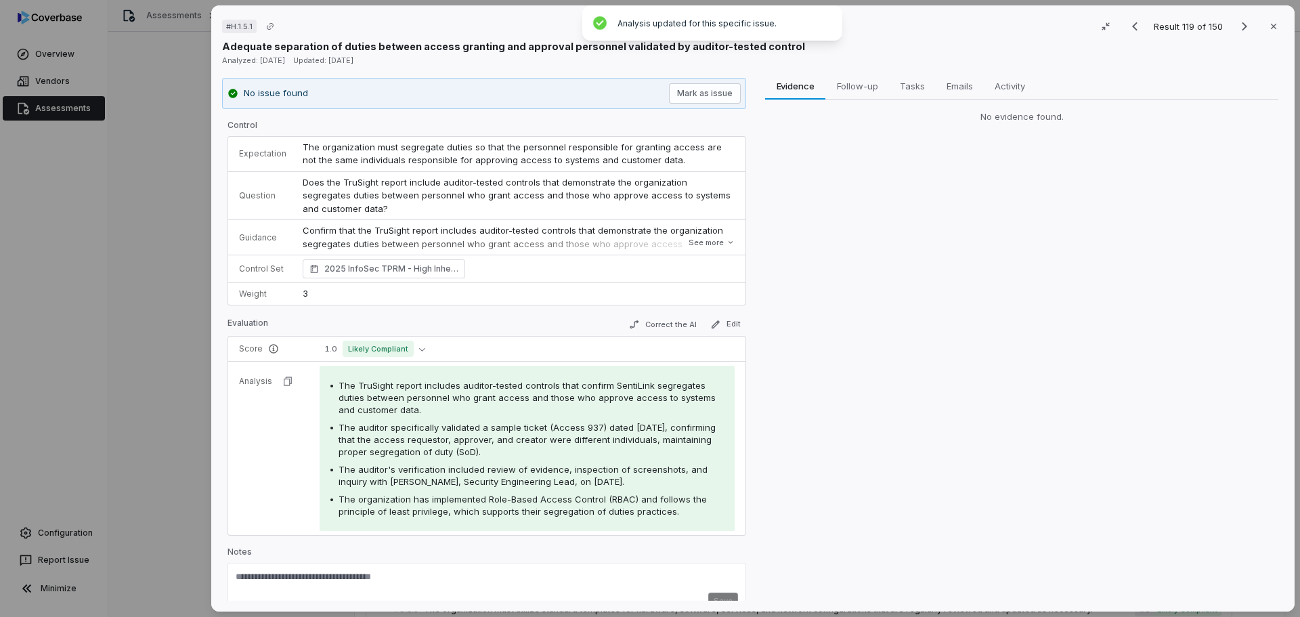
click at [702, 240] on button "See more" at bounding box center [712, 242] width 54 height 24
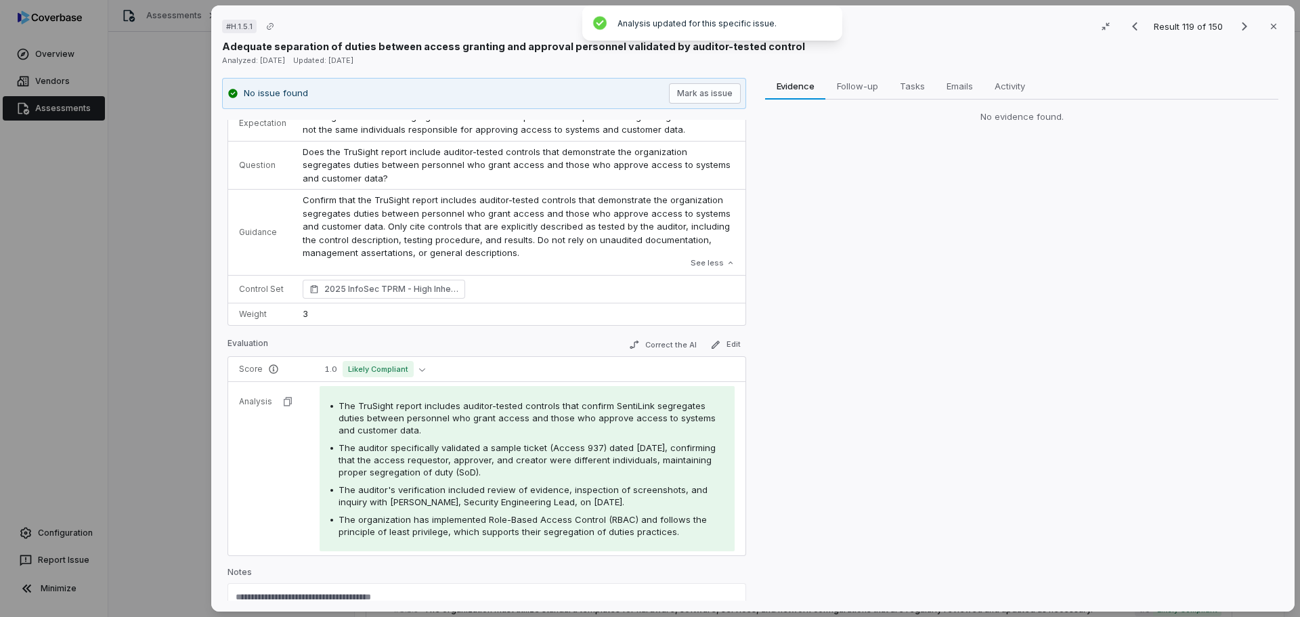
scroll to position [72, 0]
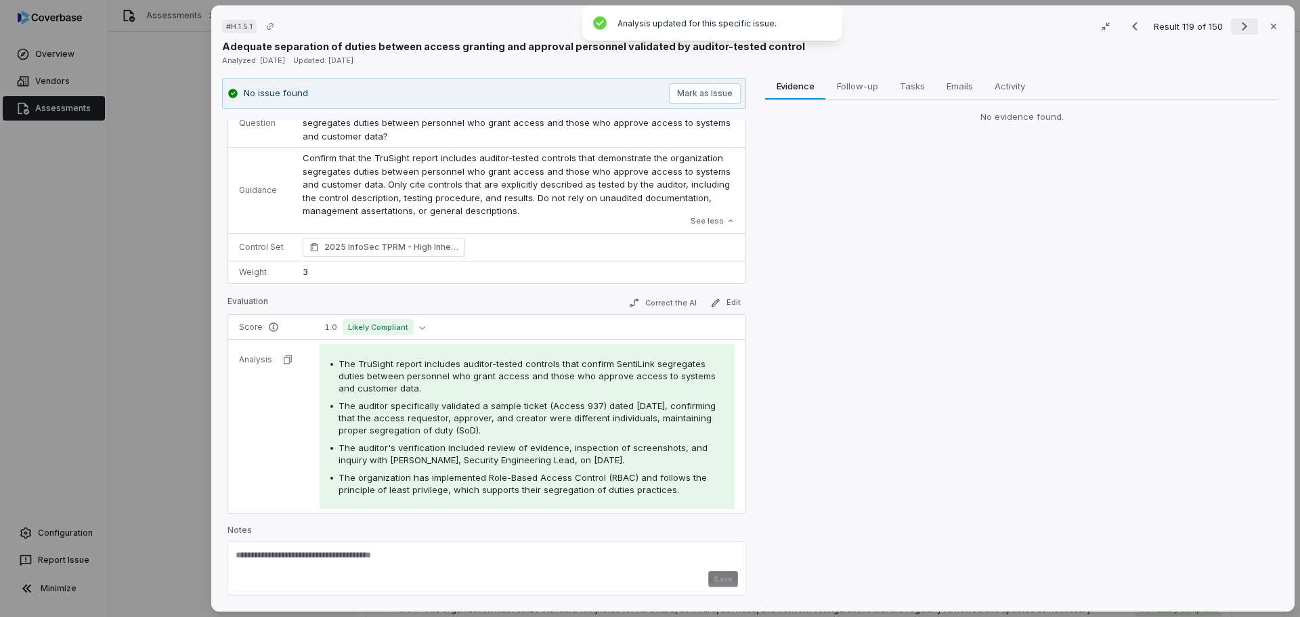
click at [1237, 28] on icon "Next result" at bounding box center [1245, 26] width 16 height 16
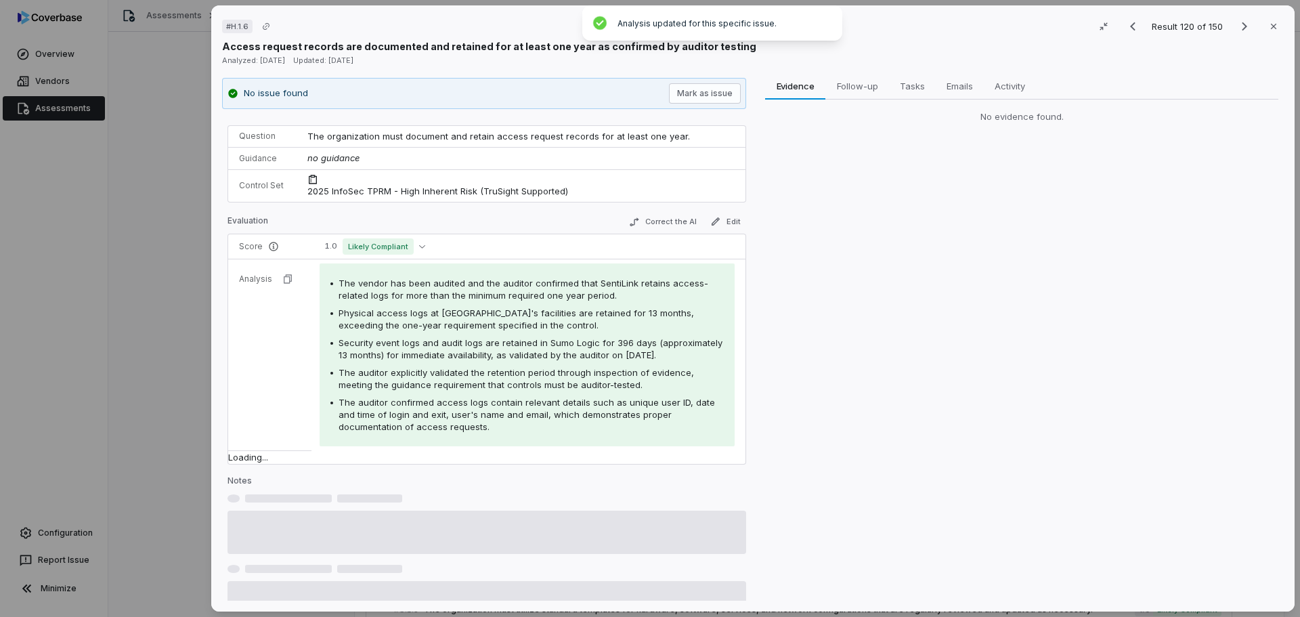
scroll to position [18, 0]
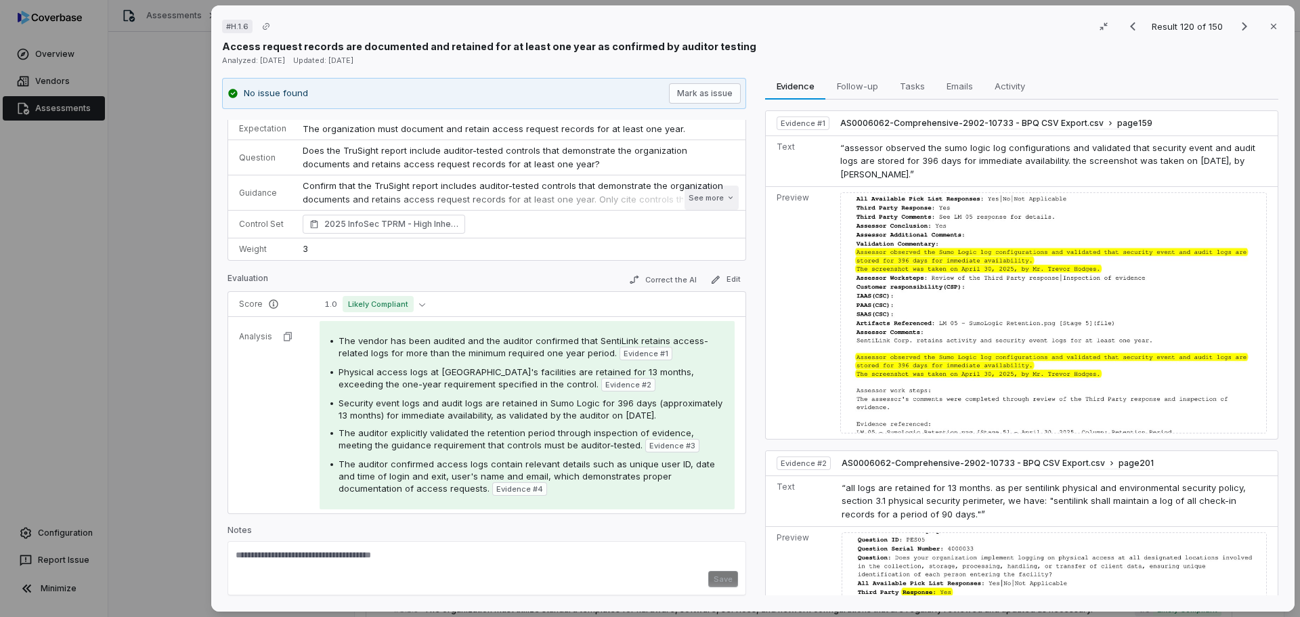
click at [695, 197] on button "See more" at bounding box center [712, 198] width 54 height 24
